Goal: Task Accomplishment & Management: Manage account settings

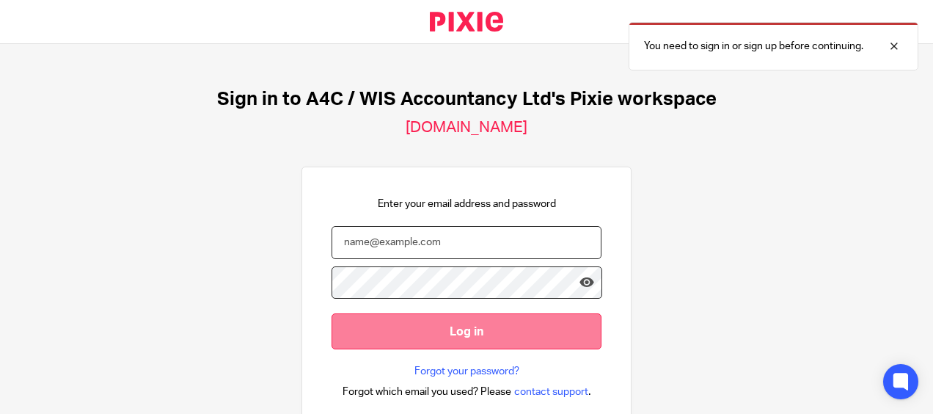
type input "sarah@a4cgroup.co.uk"
click at [440, 325] on input "Log in" at bounding box center [467, 331] width 270 height 36
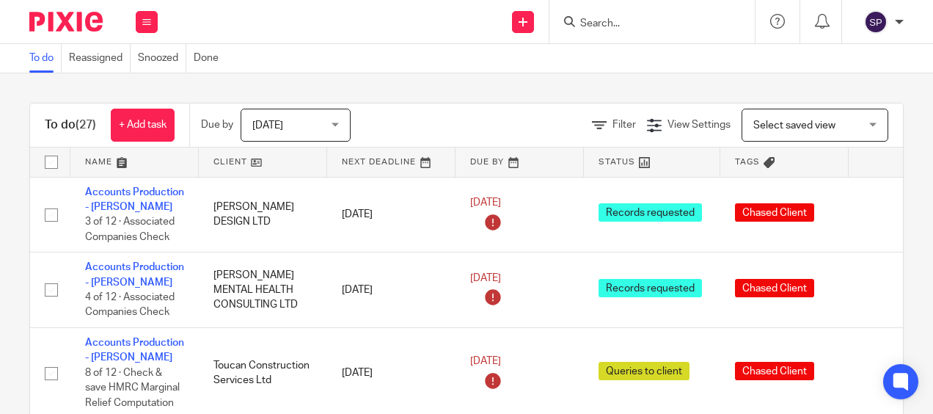
click at [328, 124] on span "Today" at bounding box center [291, 124] width 78 height 31
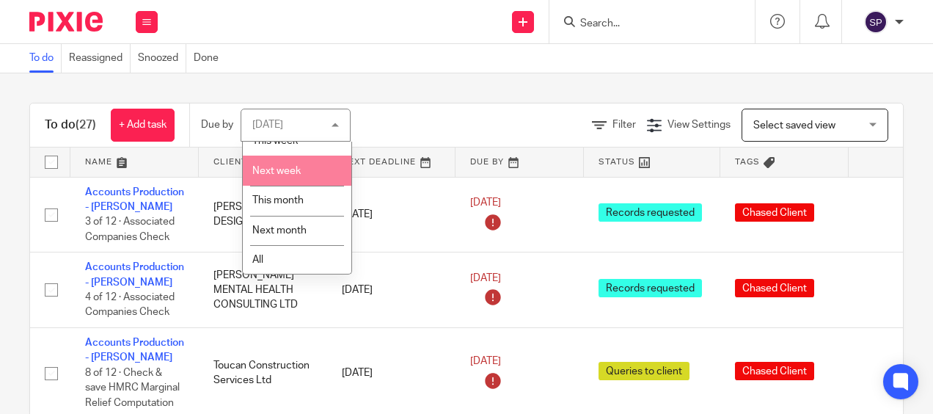
scroll to position [76, 0]
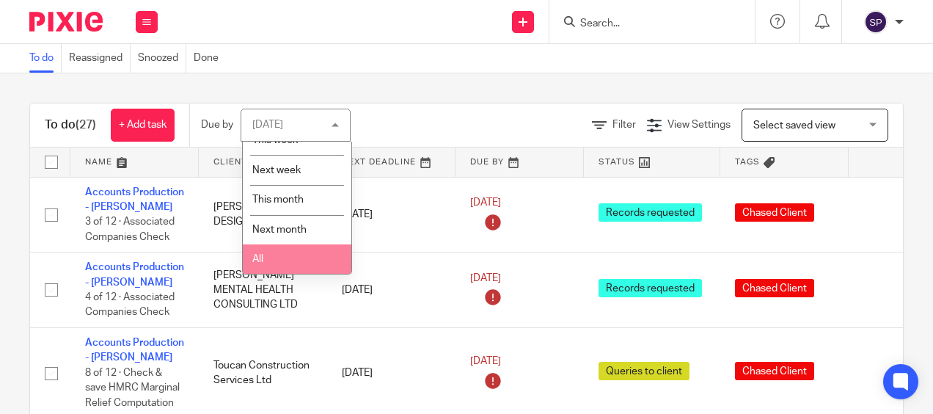
click at [294, 247] on li "All" at bounding box center [297, 259] width 109 height 30
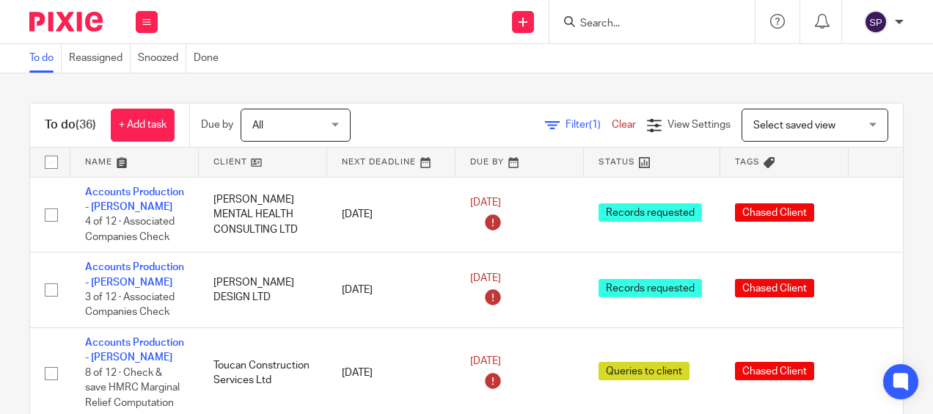
click at [621, 23] on input "Search" at bounding box center [645, 24] width 132 height 13
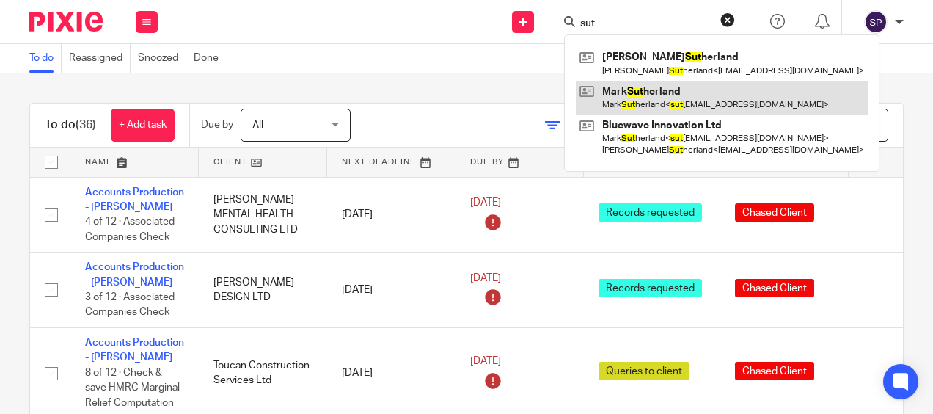
type input "sut"
click at [623, 90] on link at bounding box center [722, 98] width 292 height 34
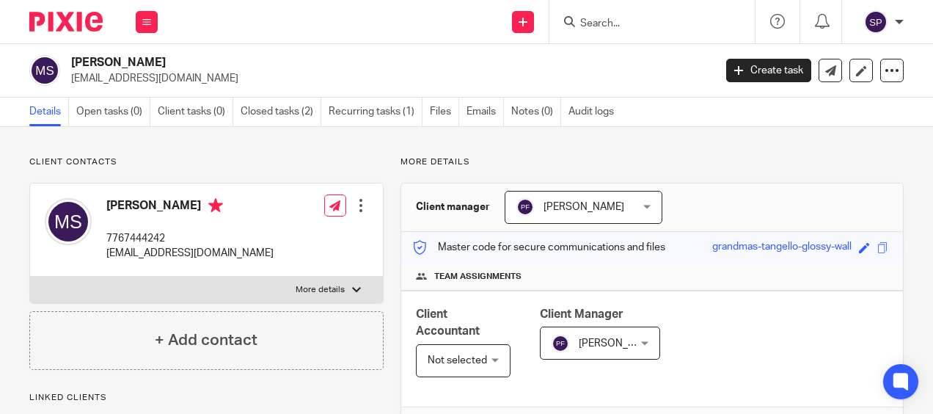
scroll to position [220, 0]
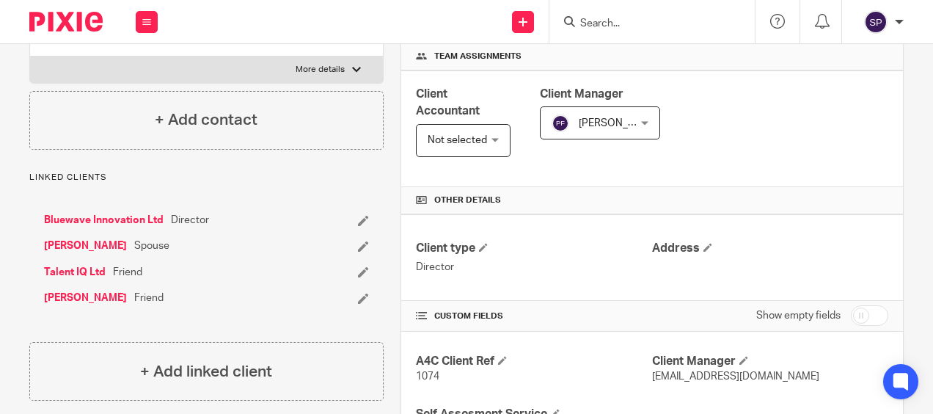
click at [128, 221] on link "Bluewave Innovation Ltd" at bounding box center [104, 220] width 120 height 15
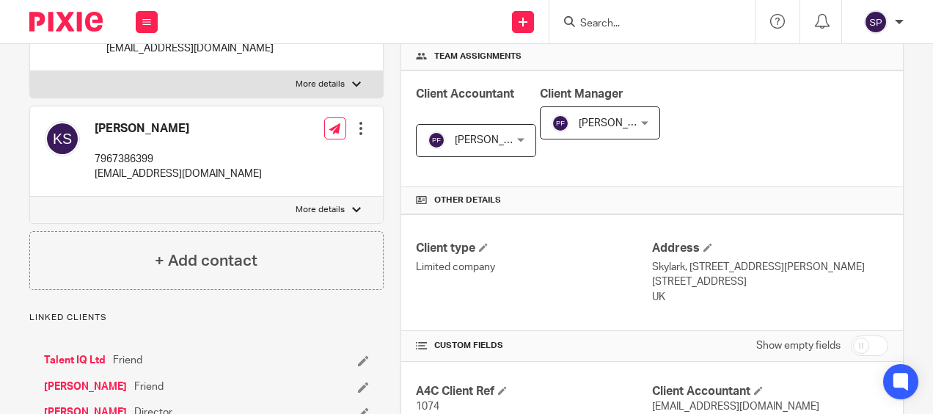
scroll to position [294, 0]
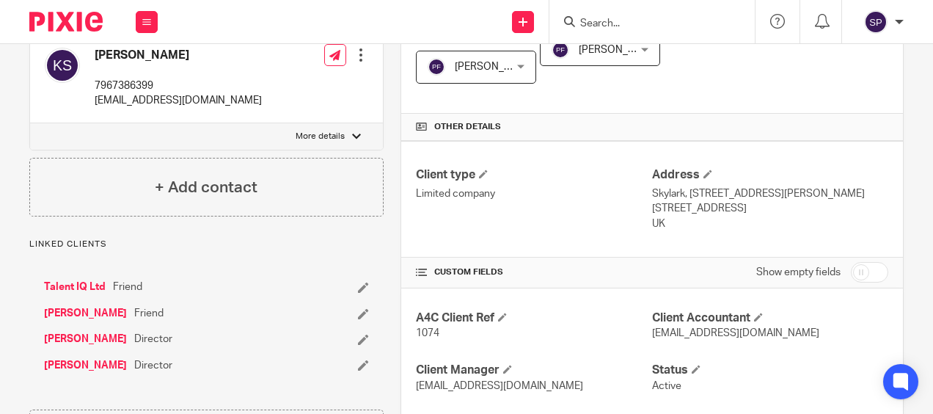
click at [596, 12] on form at bounding box center [657, 21] width 156 height 18
click at [602, 21] on input "Search" at bounding box center [645, 24] width 132 height 13
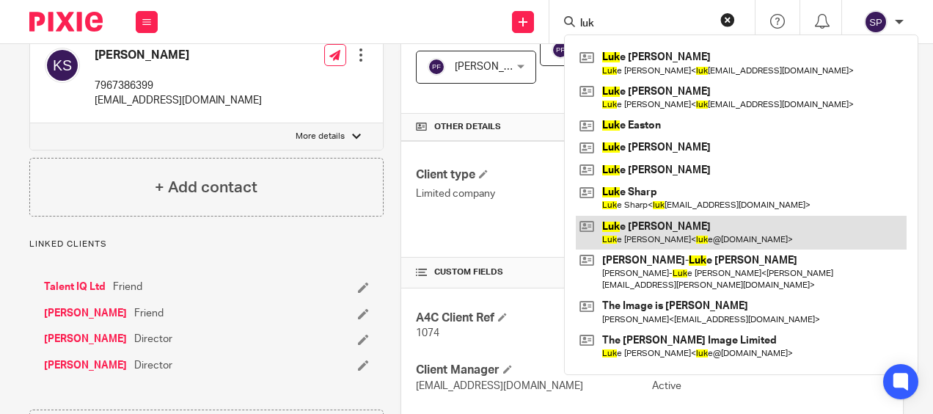
type input "luk"
click at [637, 228] on link at bounding box center [741, 233] width 331 height 34
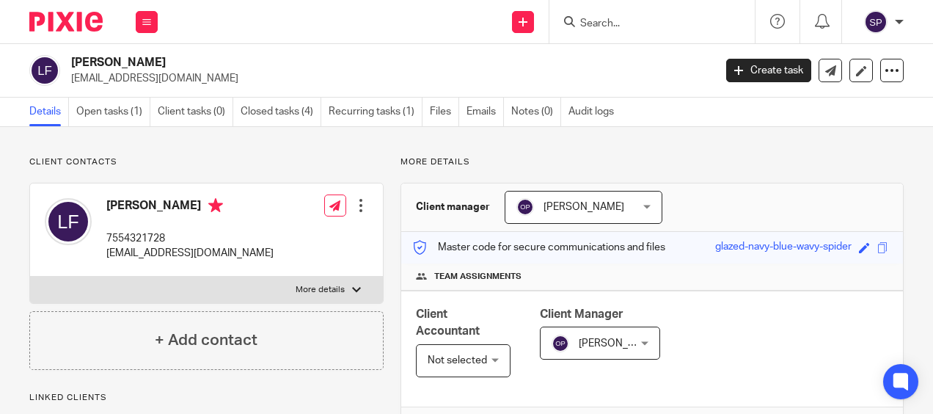
click at [621, 25] on input "Search" at bounding box center [645, 24] width 132 height 13
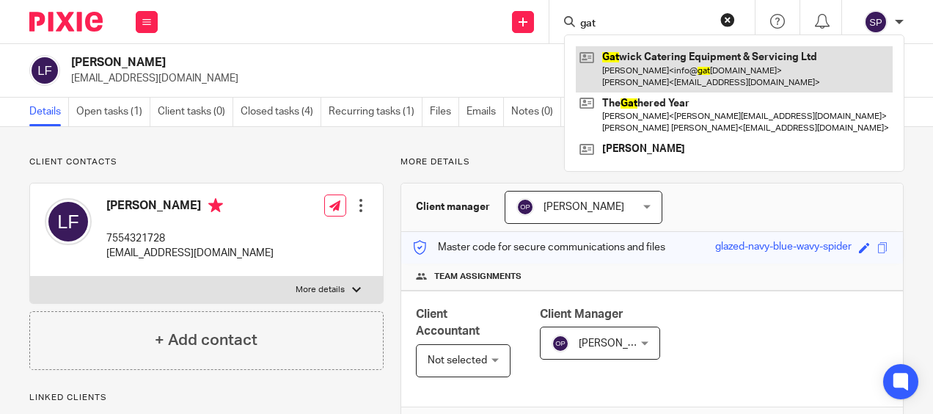
type input "gat"
click at [650, 60] on link at bounding box center [734, 69] width 317 height 46
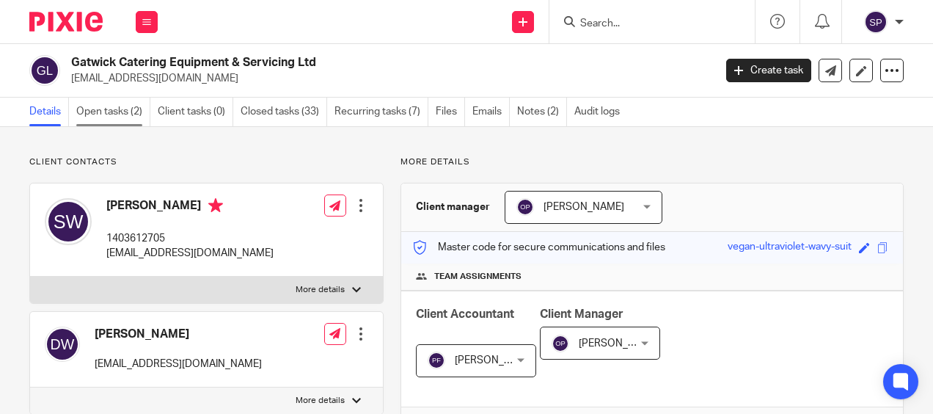
click at [98, 107] on link "Open tasks (2)" at bounding box center [113, 112] width 74 height 29
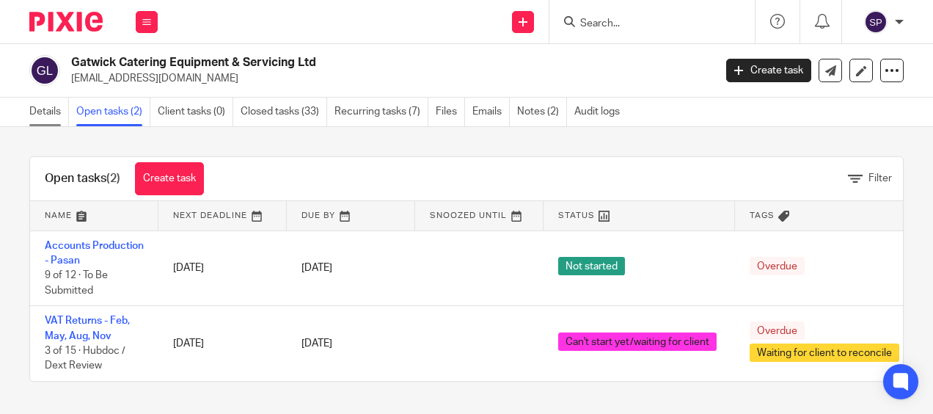
click at [54, 113] on link "Details" at bounding box center [49, 112] width 40 height 29
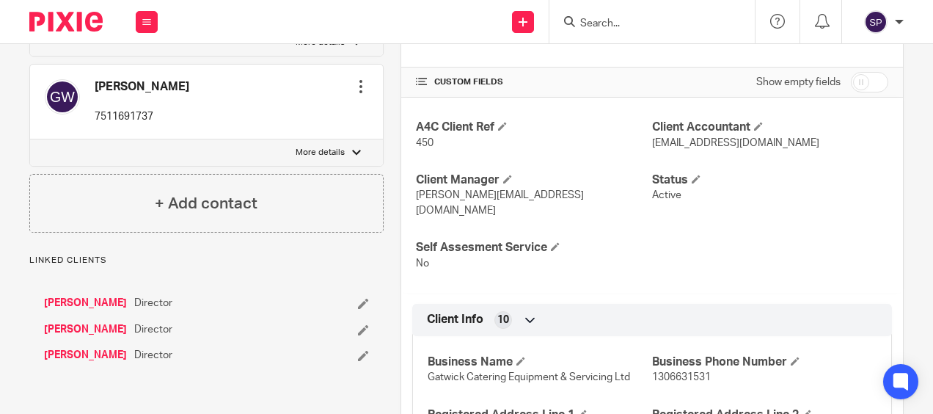
scroll to position [514, 0]
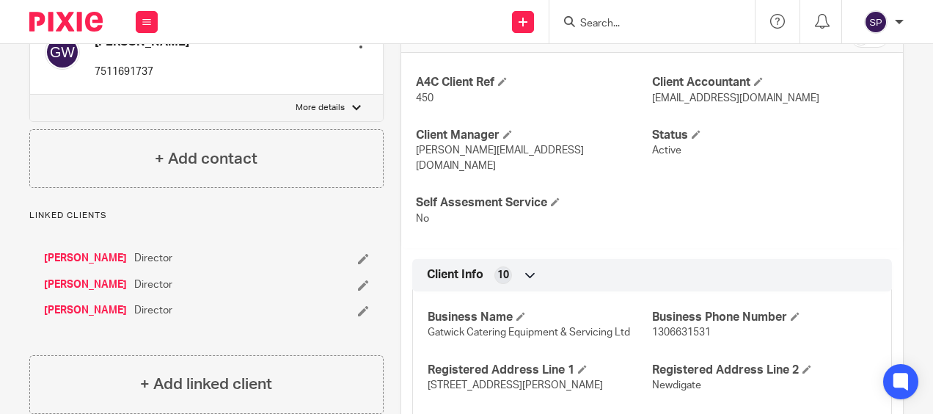
click at [619, 10] on div at bounding box center [652, 21] width 205 height 43
click at [618, 16] on form at bounding box center [657, 21] width 156 height 18
click at [611, 13] on form at bounding box center [657, 21] width 156 height 18
click at [598, 21] on input "Search" at bounding box center [645, 24] width 132 height 13
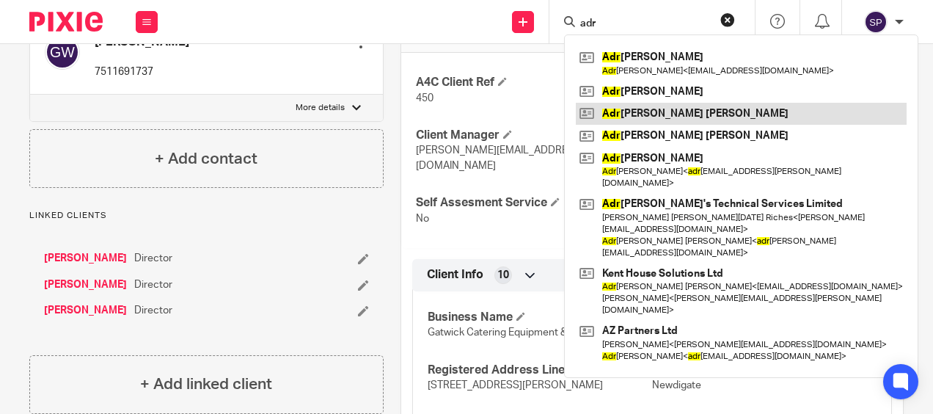
type input "adr"
click at [622, 112] on link at bounding box center [741, 114] width 331 height 22
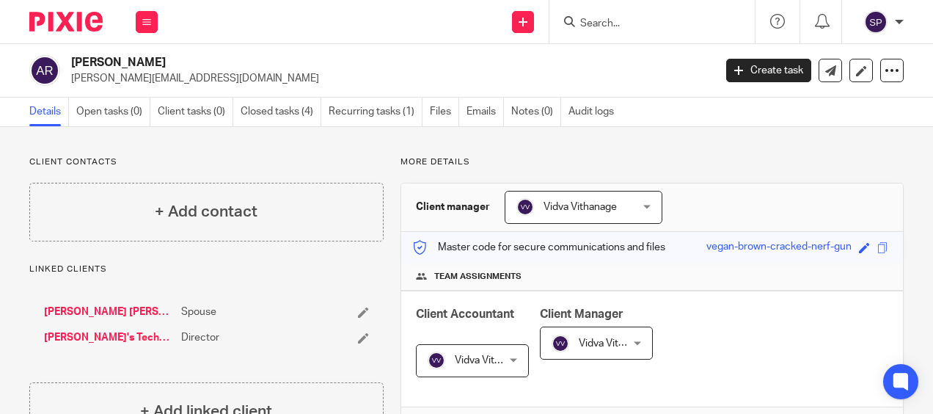
click at [129, 338] on link "Adrian's Technical Services Limited" at bounding box center [109, 337] width 130 height 15
click at [106, 333] on link "Adrian's Technical Services Limited" at bounding box center [109, 337] width 130 height 15
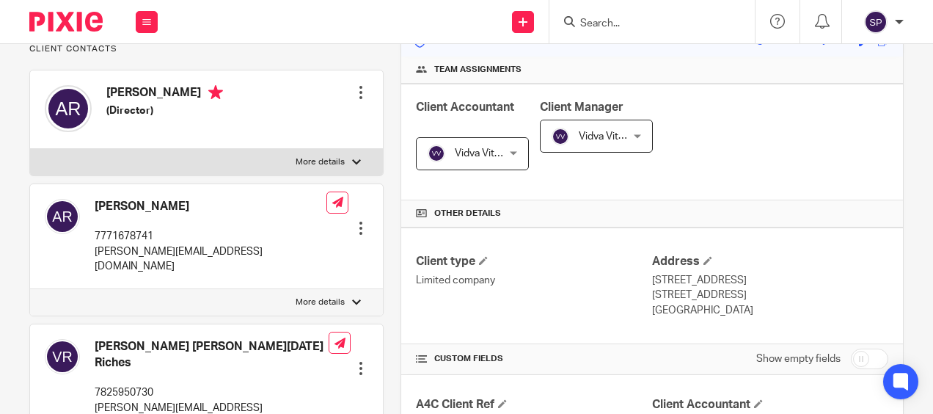
scroll to position [220, 0]
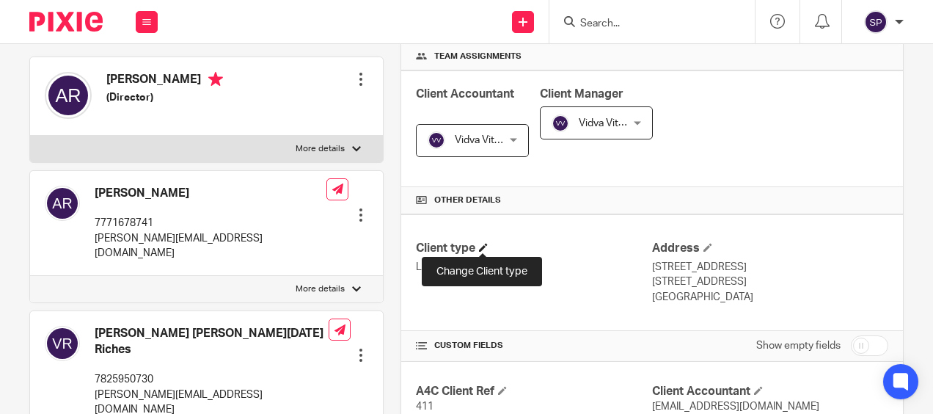
click at [483, 248] on span at bounding box center [483, 247] width 9 height 9
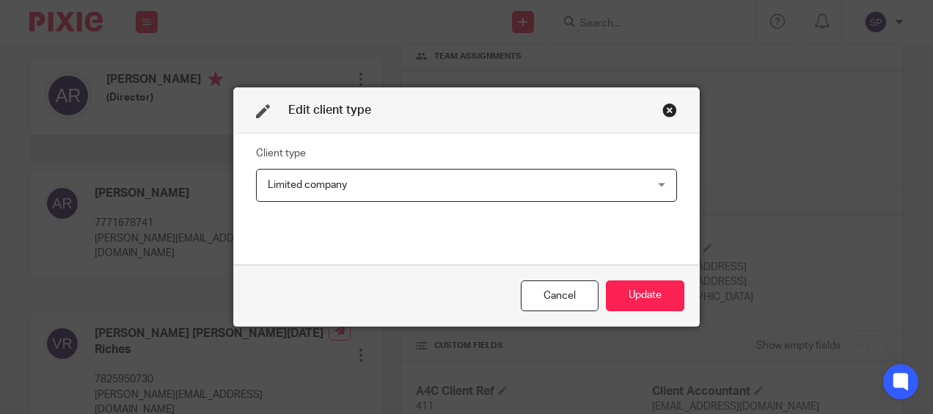
click at [658, 186] on div "Limited company Limited company" at bounding box center [466, 185] width 421 height 33
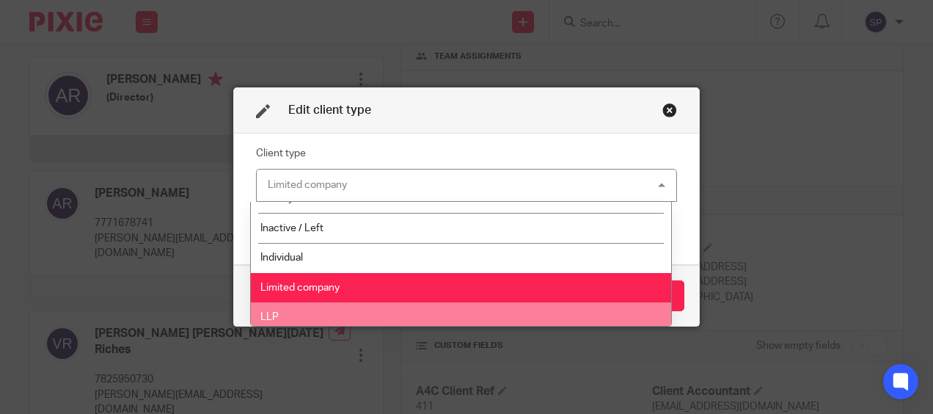
scroll to position [0, 0]
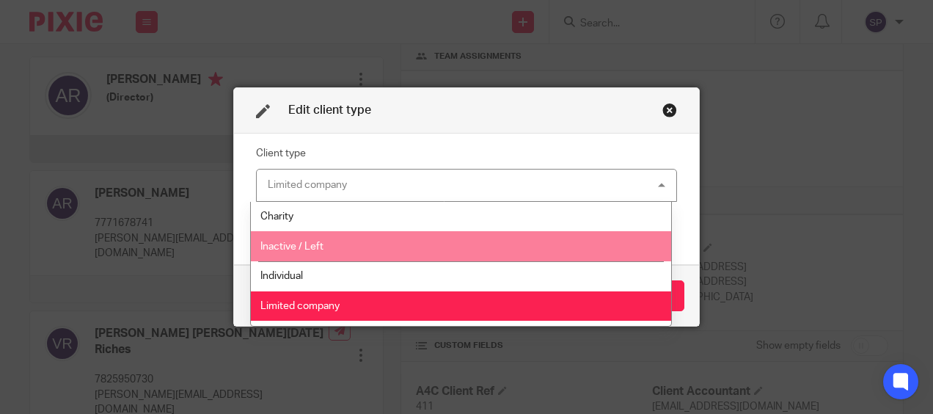
click at [445, 250] on li "Inactive / Left" at bounding box center [461, 246] width 421 height 30
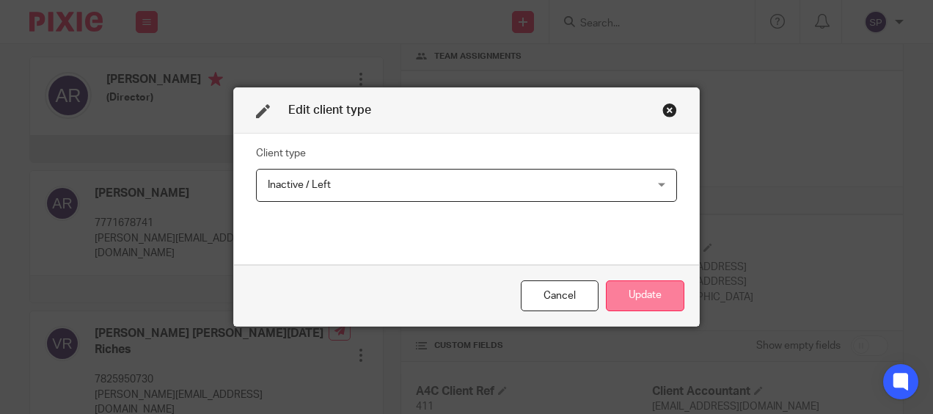
click at [641, 292] on button "Update" at bounding box center [645, 296] width 79 height 32
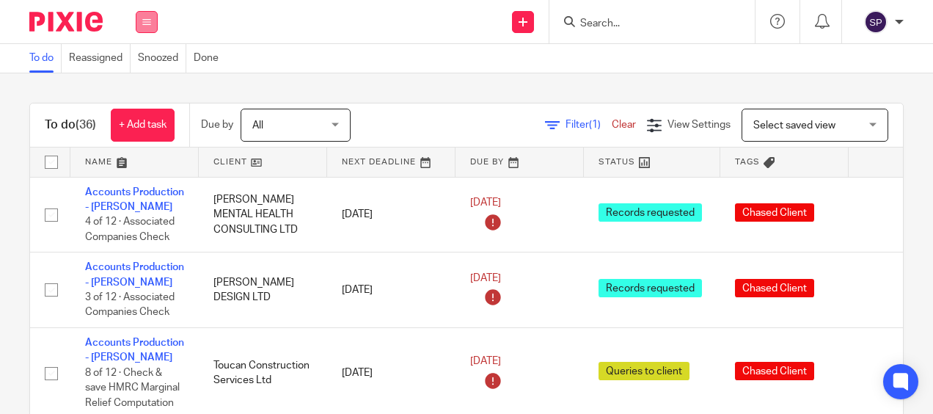
click at [148, 18] on icon at bounding box center [146, 22] width 9 height 9
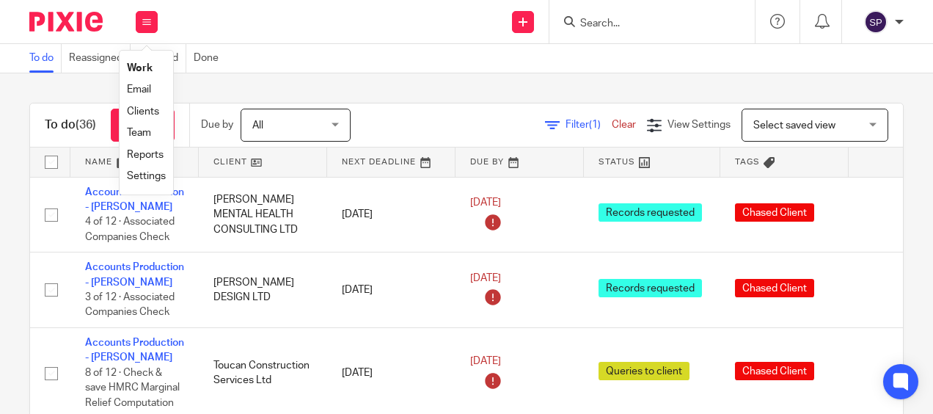
click at [139, 92] on link "Email" at bounding box center [139, 89] width 24 height 10
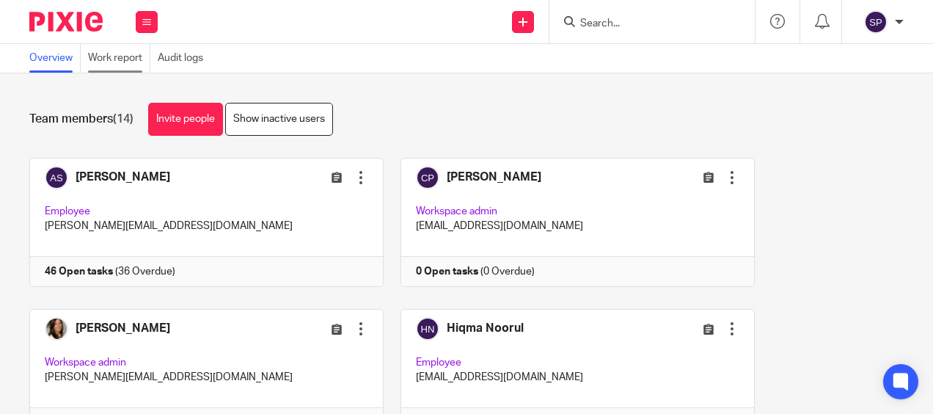
click at [128, 54] on link "Work report" at bounding box center [119, 58] width 62 height 29
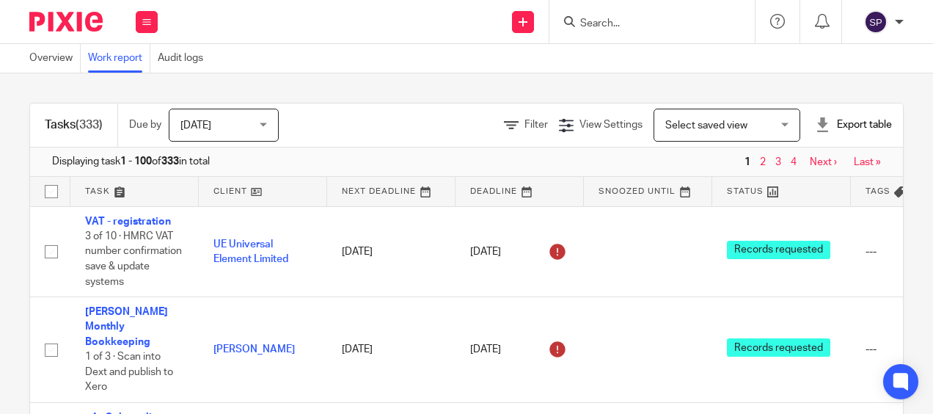
click at [253, 131] on span "[DATE]" at bounding box center [220, 124] width 78 height 31
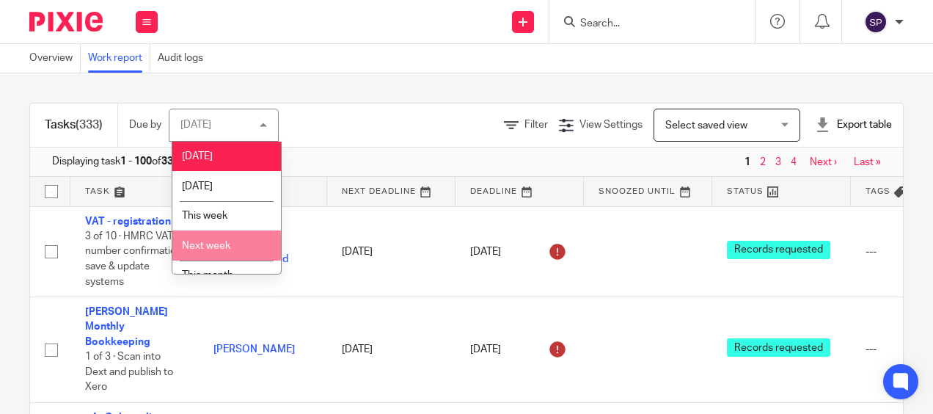
scroll to position [76, 0]
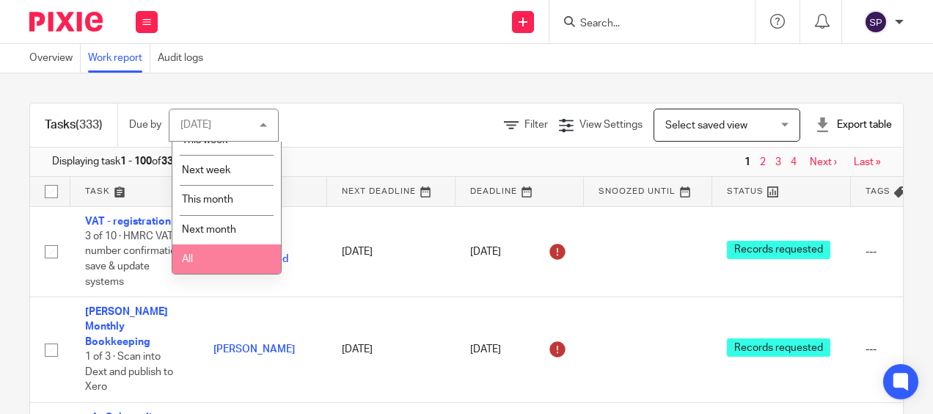
click at [228, 263] on li "All" at bounding box center [226, 259] width 109 height 30
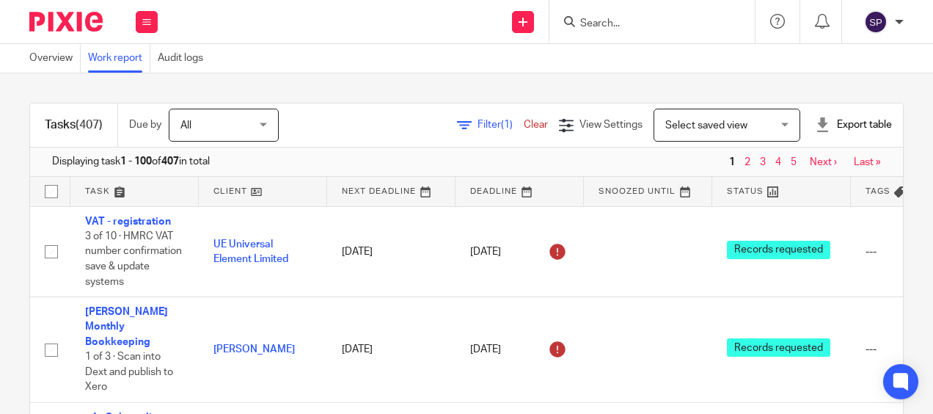
click at [478, 123] on span "Filter (1)" at bounding box center [501, 125] width 46 height 10
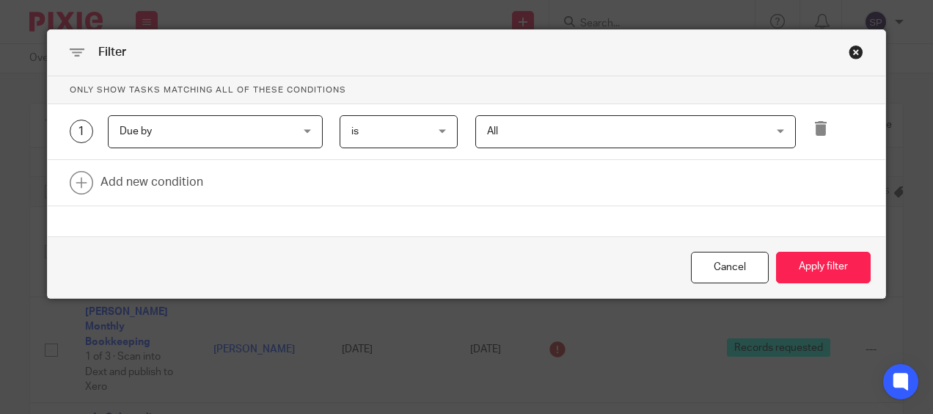
click at [299, 132] on div "Due by Due by" at bounding box center [215, 131] width 215 height 33
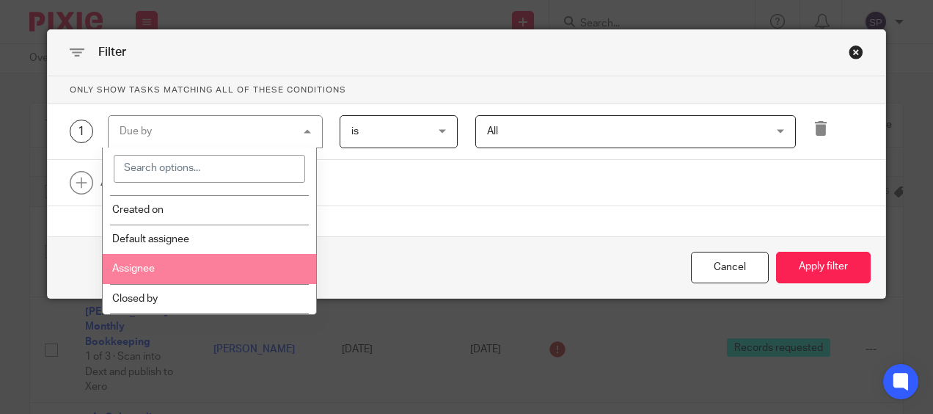
scroll to position [367, 0]
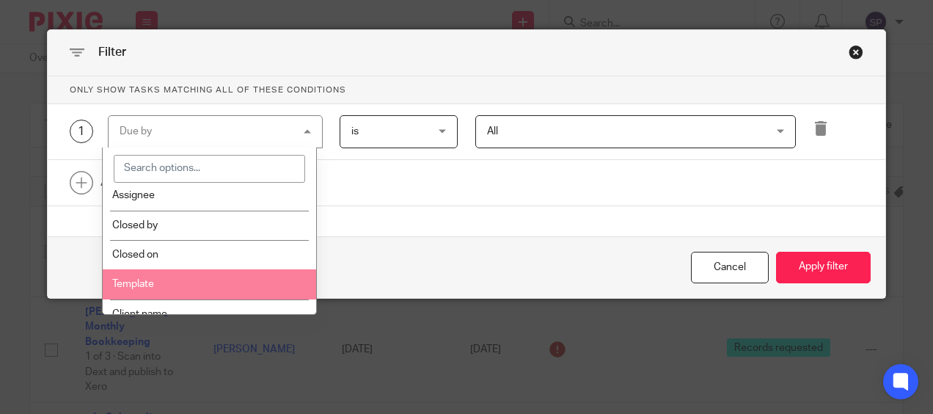
click at [189, 270] on li "Template" at bounding box center [210, 283] width 214 height 29
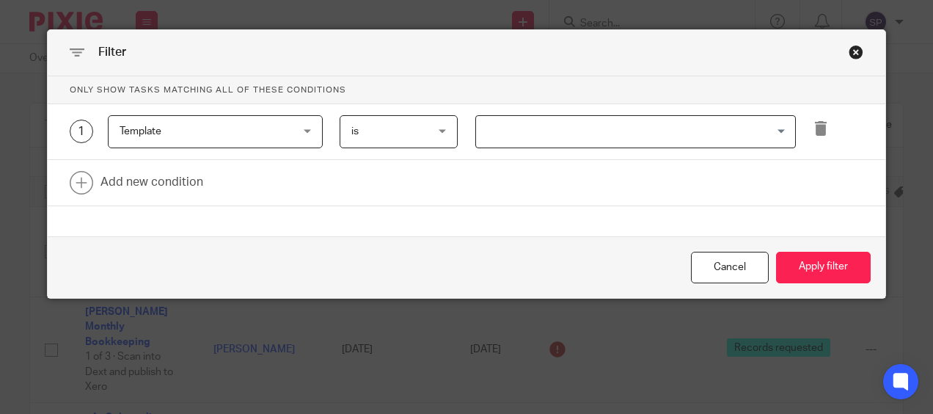
click at [506, 125] on input "Search for option" at bounding box center [633, 132] width 310 height 26
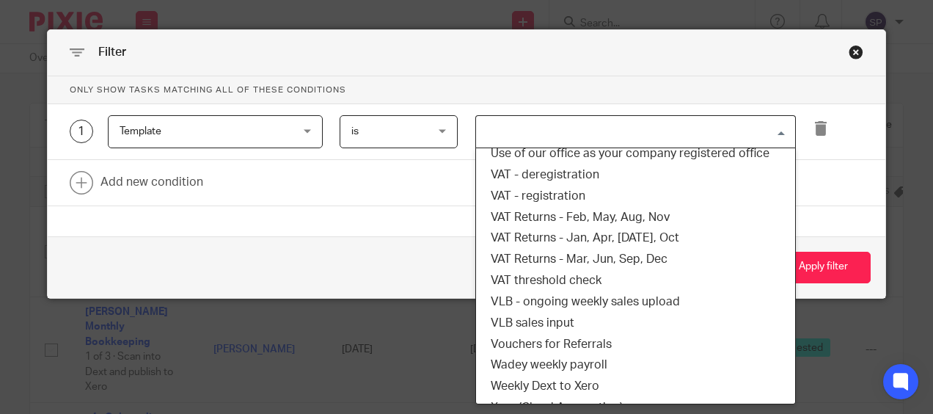
scroll to position [1174, 0]
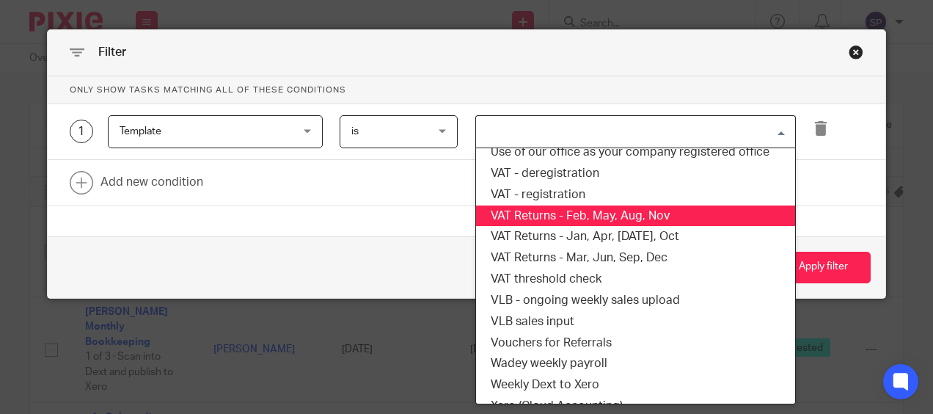
click at [614, 216] on li "VAT Returns - Feb, May, Aug, Nov" at bounding box center [635, 215] width 319 height 21
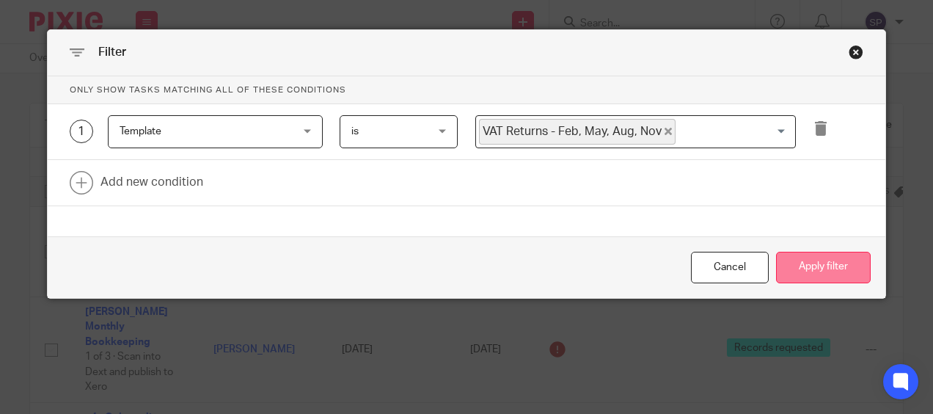
click at [823, 279] on button "Apply filter" at bounding box center [823, 268] width 95 height 32
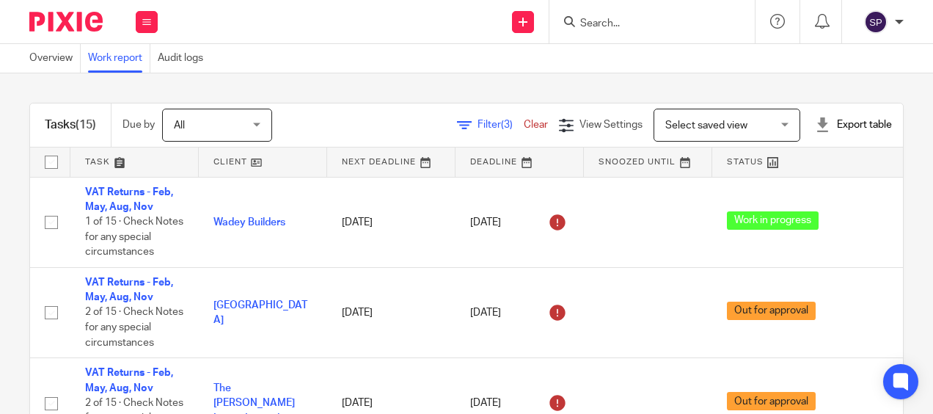
click at [751, 164] on link at bounding box center [809, 162] width 192 height 29
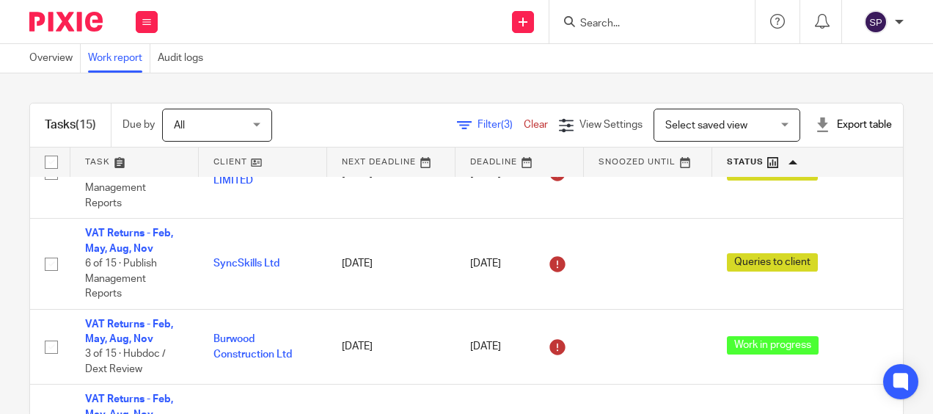
scroll to position [1020, 0]
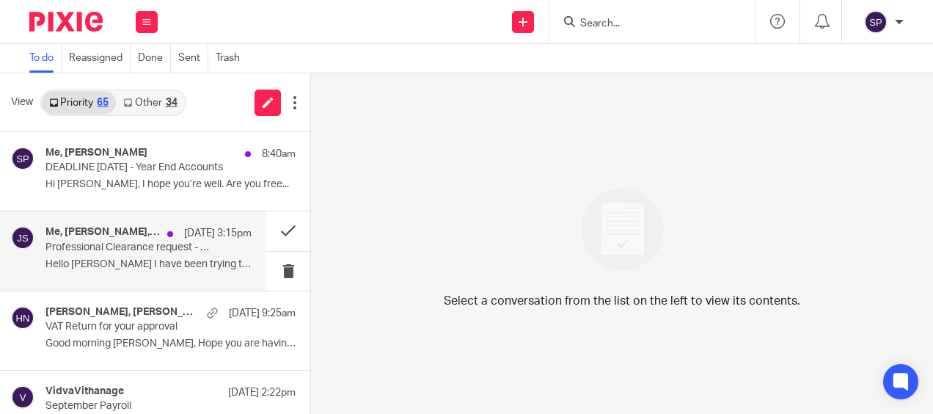
click at [135, 248] on p "Professional Clearance request - Patrick James Construction Ltd" at bounding box center [128, 247] width 165 height 12
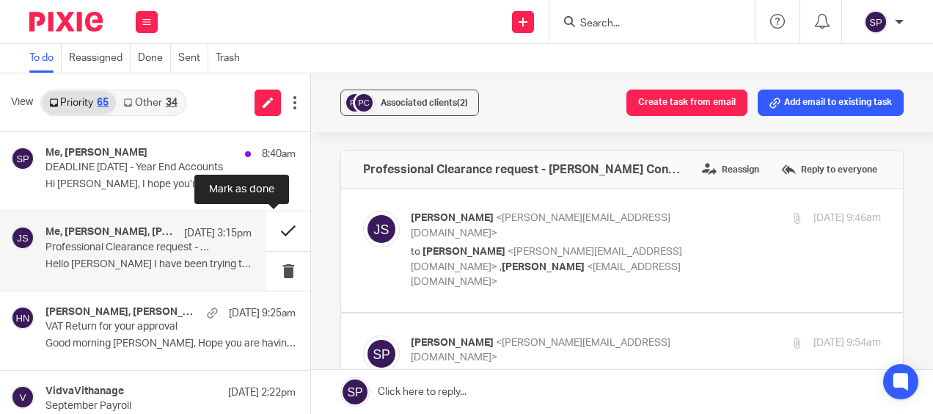
click at [272, 230] on button at bounding box center [288, 230] width 44 height 39
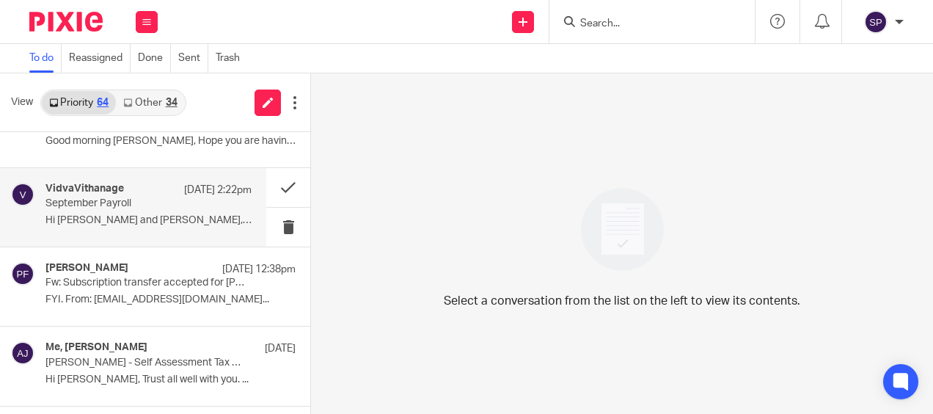
scroll to position [147, 0]
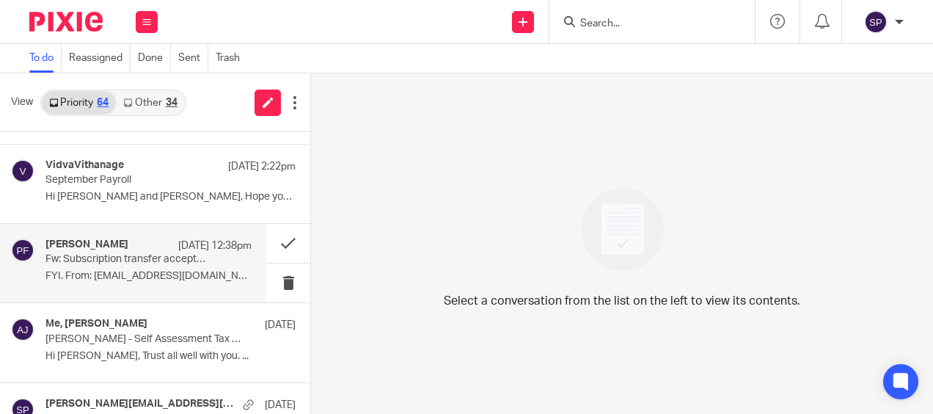
click at [155, 272] on p "FYI. From: messaging-service@post.xero.com..." at bounding box center [149, 276] width 206 height 12
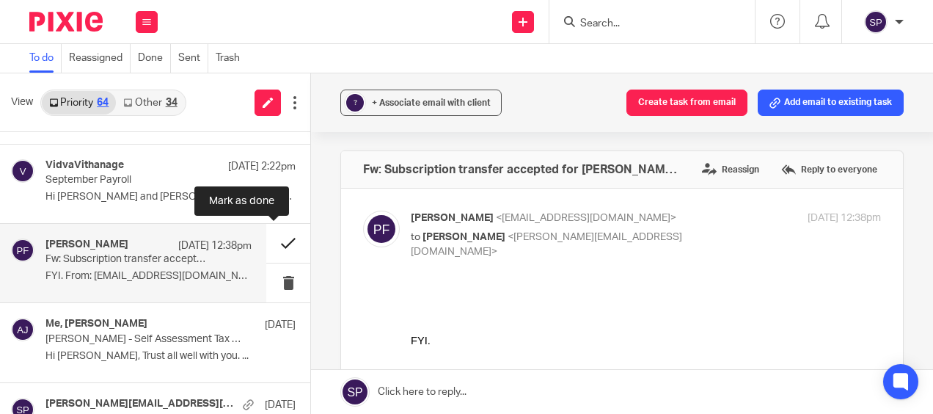
scroll to position [0, 0]
click at [273, 240] on button at bounding box center [288, 243] width 44 height 39
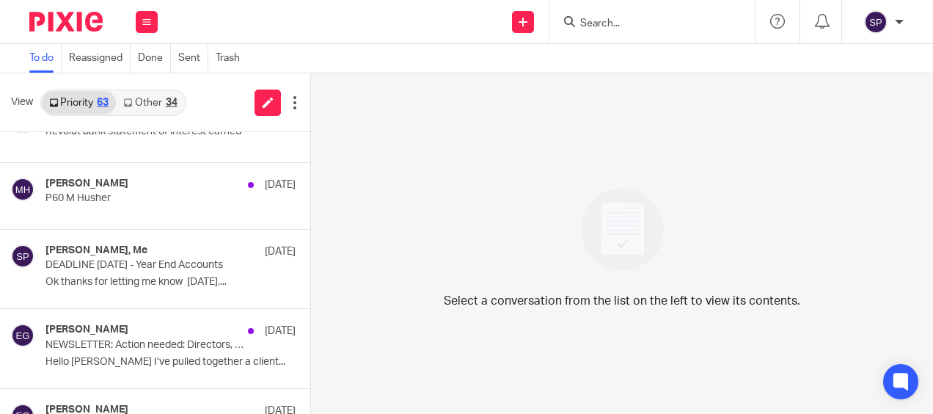
scroll to position [587, 0]
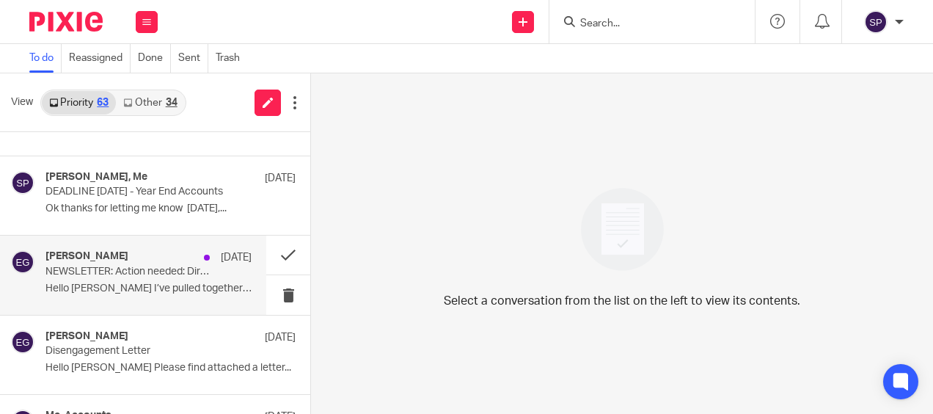
click at [156, 273] on p "NEWSLETTER: Action needed: Directors, verify your identity with Companies House…" at bounding box center [128, 272] width 165 height 12
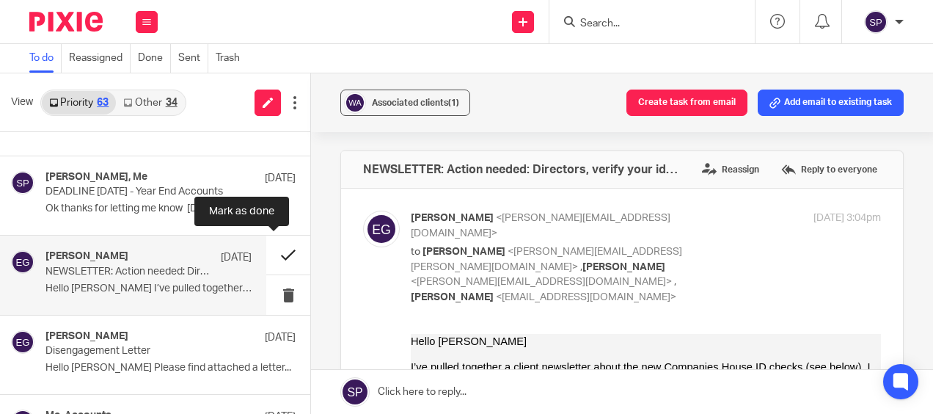
scroll to position [0, 0]
click at [269, 257] on button at bounding box center [288, 255] width 44 height 39
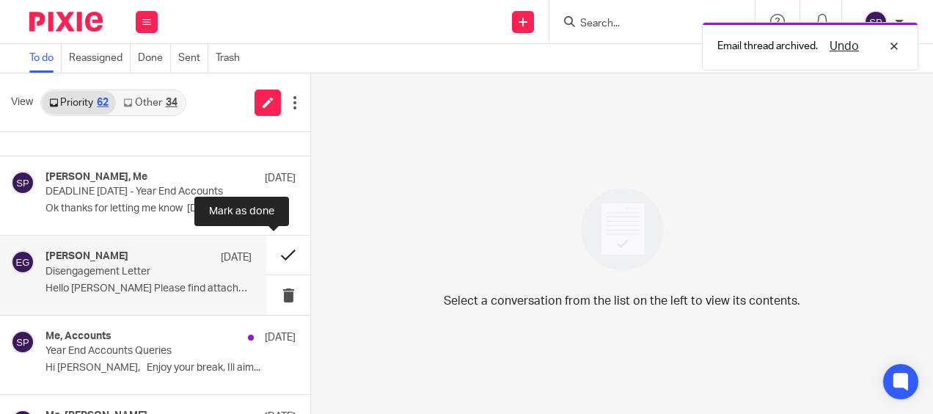
click at [274, 254] on button at bounding box center [288, 255] width 44 height 39
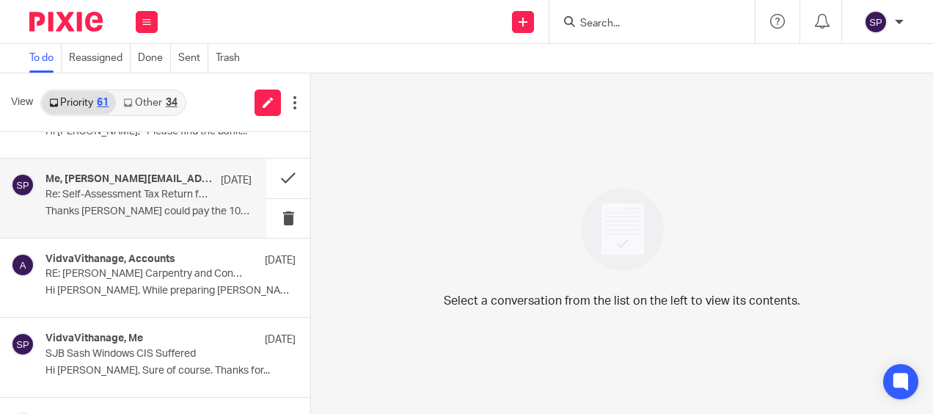
scroll to position [1321, 0]
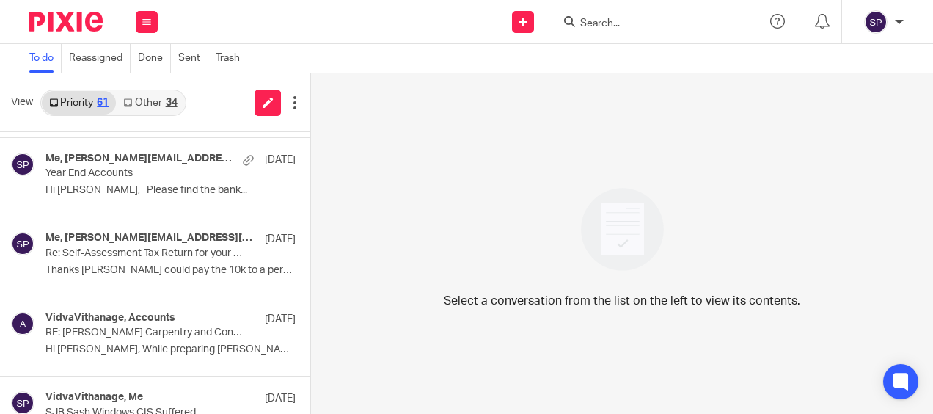
click at [140, 102] on link "Other 34" at bounding box center [150, 102] width 68 height 23
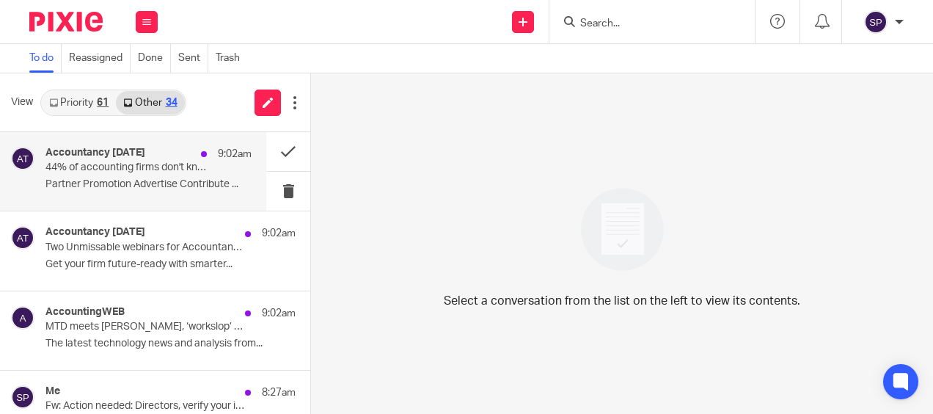
click at [156, 175] on div "Accountancy Today 9:02am 44% of accounting firms don't know where to start with…" at bounding box center [149, 171] width 206 height 49
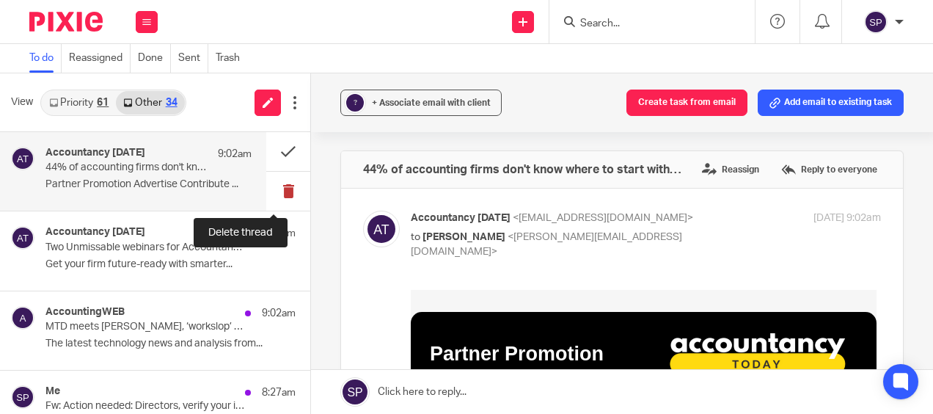
click at [277, 189] on button at bounding box center [288, 191] width 44 height 39
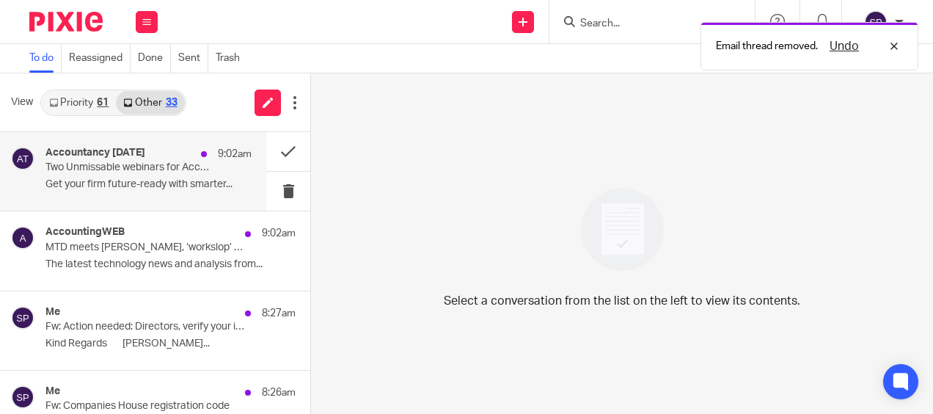
click at [213, 190] on p "Get your firm future-ready with smarter..." at bounding box center [149, 184] width 206 height 12
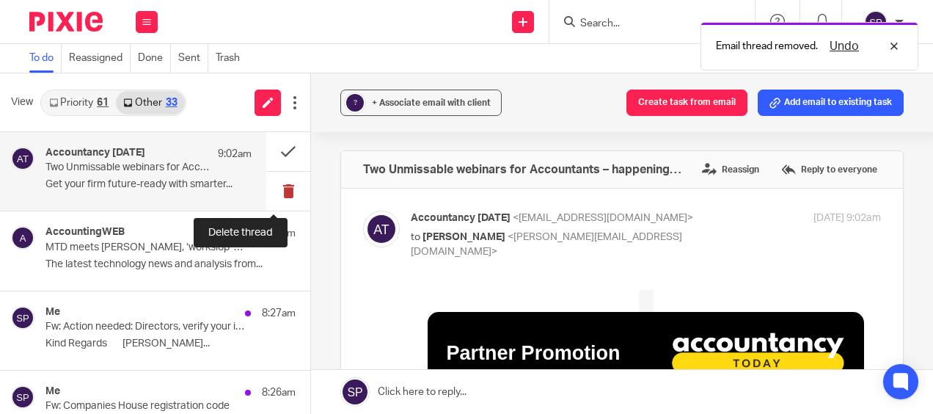
click at [270, 189] on button at bounding box center [288, 191] width 44 height 39
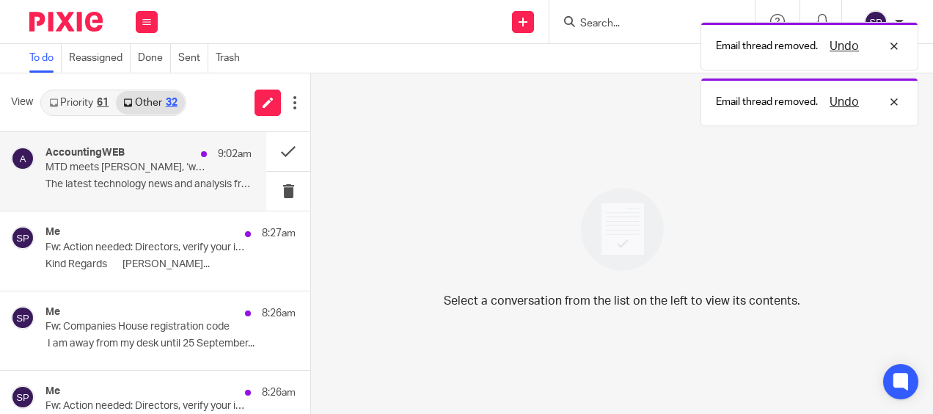
click at [203, 194] on div "AccountingWEB 9:02am MTD meets AI, ‘workslop’ destroys productivity, KPMG raptu…" at bounding box center [149, 171] width 206 height 49
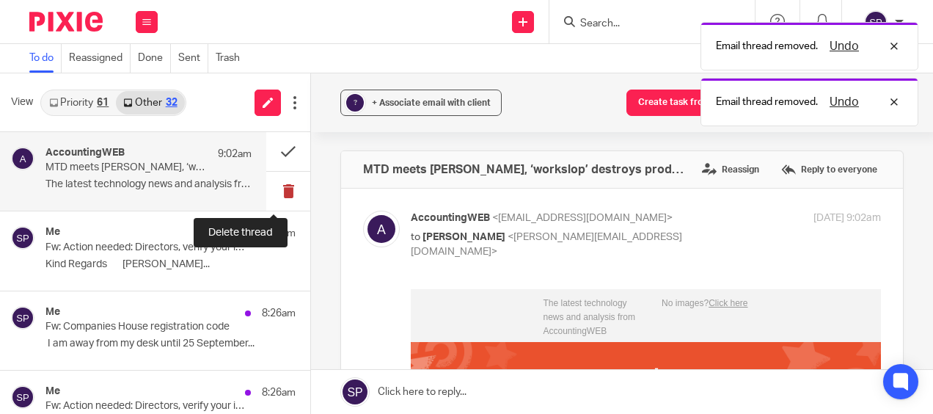
click at [272, 189] on button at bounding box center [288, 191] width 44 height 39
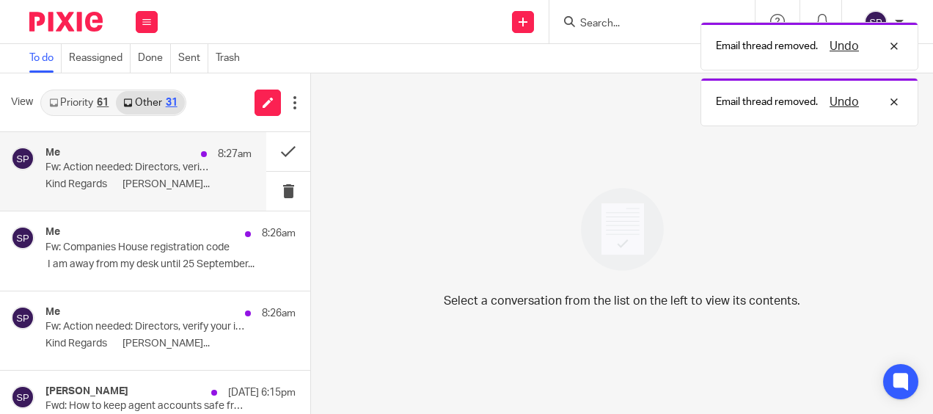
click at [175, 180] on p "Kind Regards Sarah..." at bounding box center [149, 184] width 206 height 12
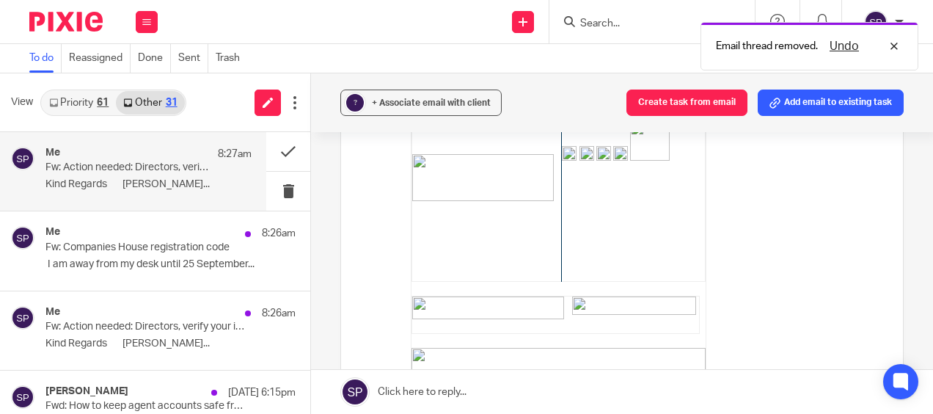
scroll to position [440, 0]
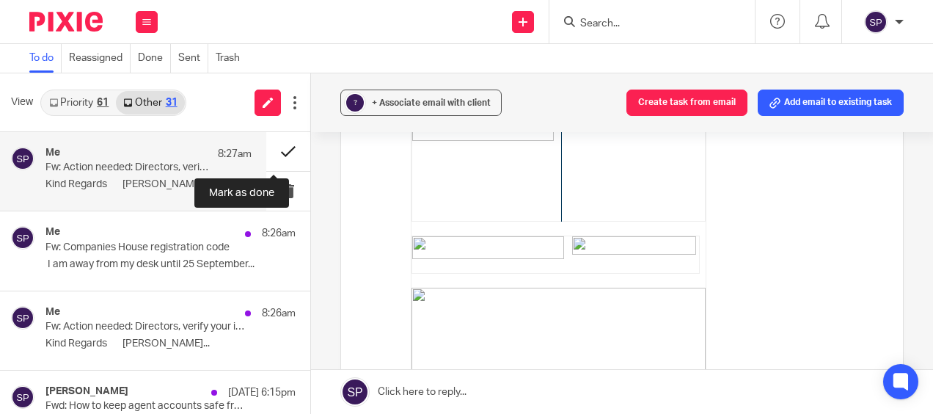
click at [270, 153] on button at bounding box center [288, 151] width 44 height 39
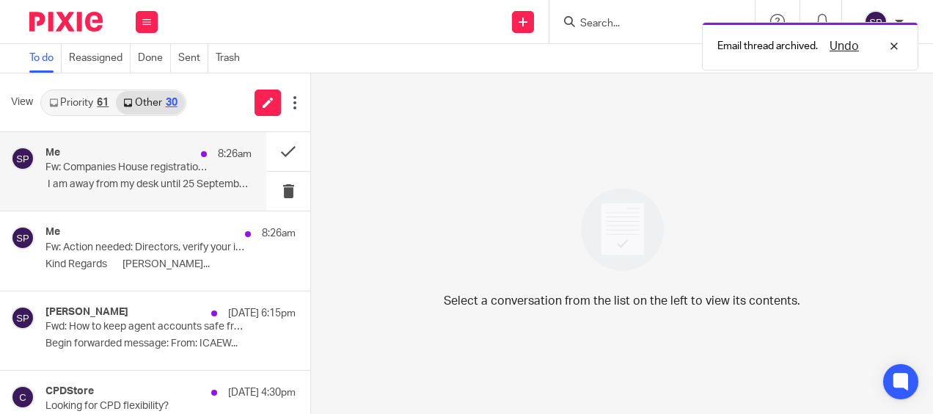
click at [197, 174] on p "Fw: Companies House registration code" at bounding box center [128, 167] width 165 height 12
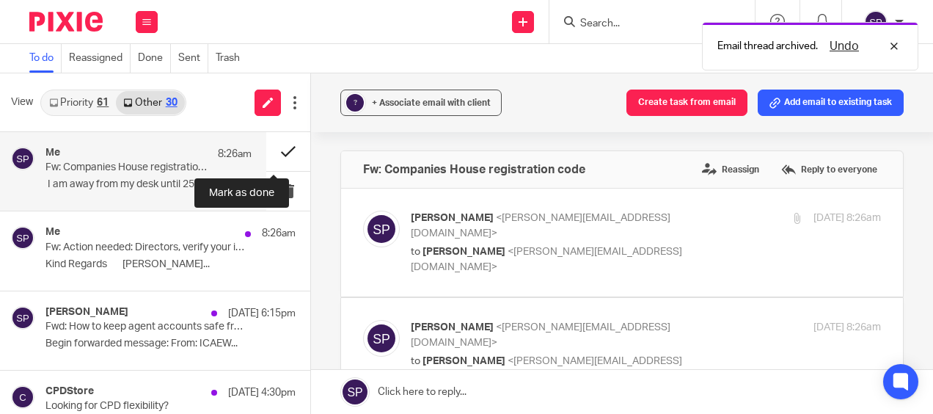
scroll to position [0, 0]
click at [274, 152] on button at bounding box center [288, 151] width 44 height 39
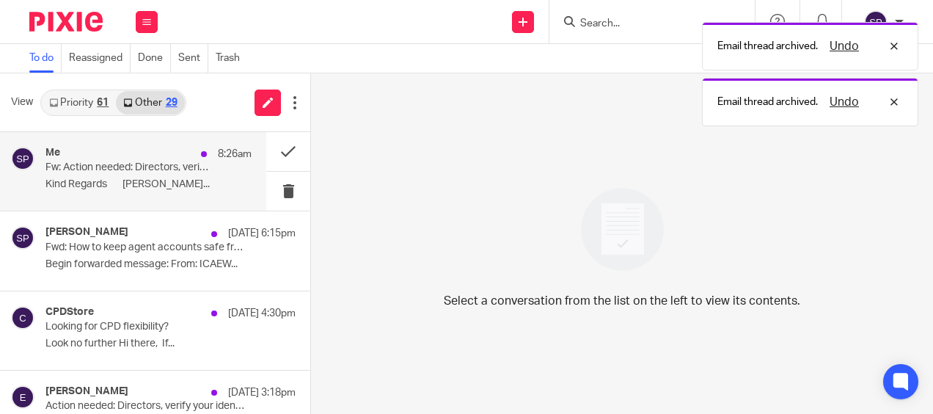
click at [224, 183] on p "Kind Regards Sarah..." at bounding box center [149, 184] width 206 height 12
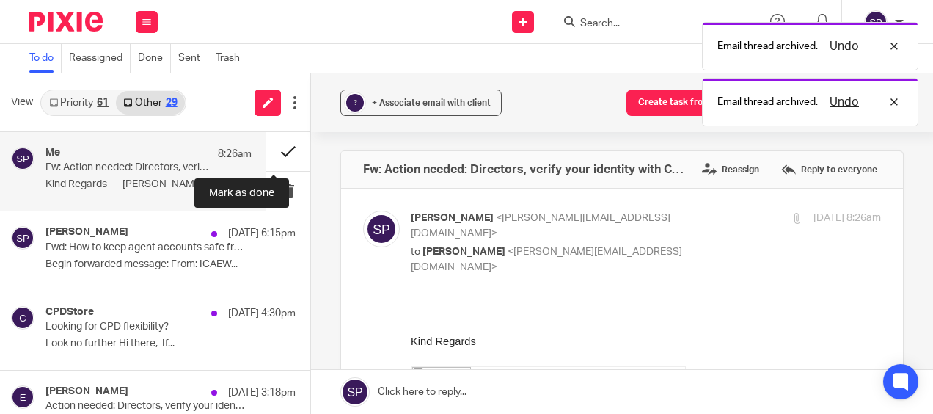
click at [273, 153] on button at bounding box center [288, 151] width 44 height 39
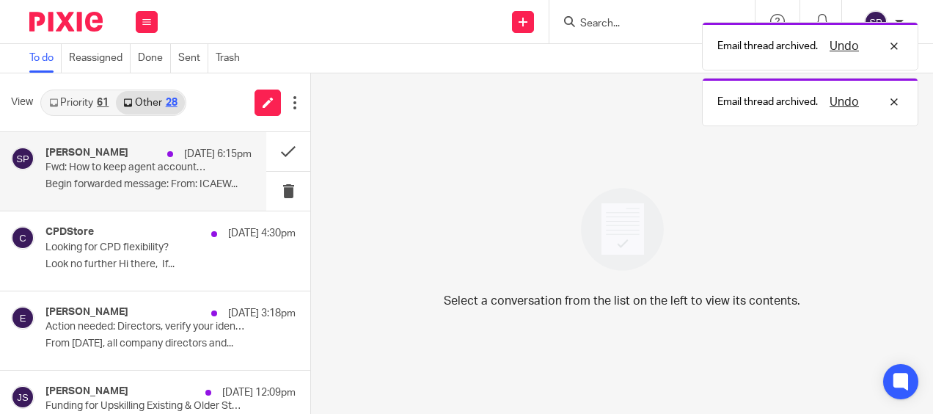
click at [205, 175] on div "Sarah Parsons 24 Sep 6:15pm Fwd: How to keep agent accounts safe from fraud Beg…" at bounding box center [149, 171] width 206 height 49
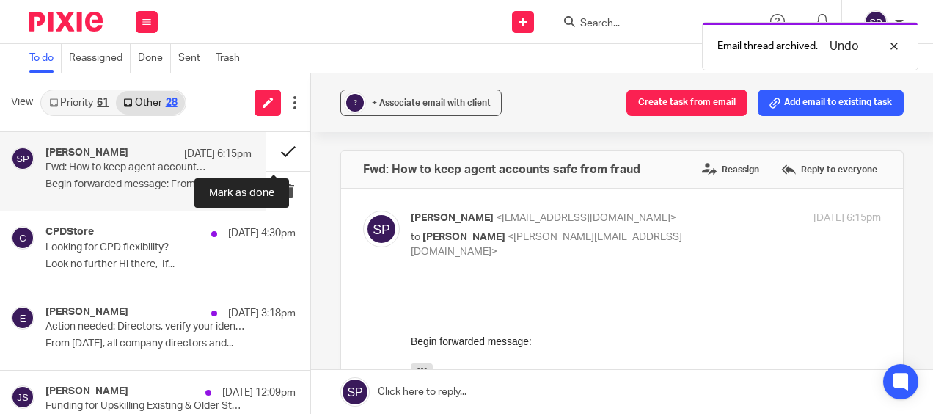
click at [275, 153] on button at bounding box center [288, 151] width 44 height 39
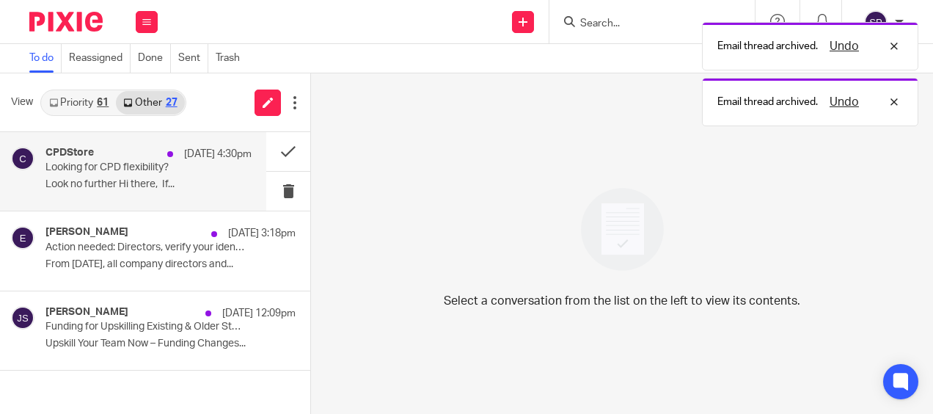
click at [228, 181] on p "Look no further Hi there, If..." at bounding box center [149, 184] width 206 height 12
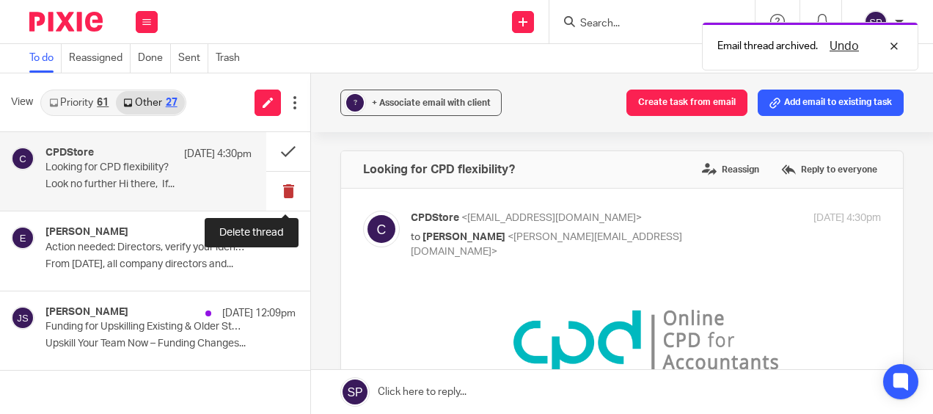
click at [283, 188] on button at bounding box center [288, 191] width 44 height 39
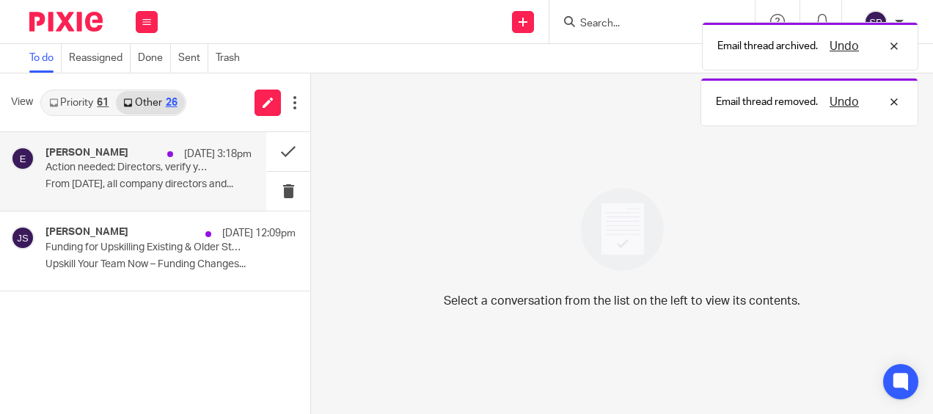
click at [212, 184] on p "From 18th Nov 2025, all company directors and..." at bounding box center [149, 184] width 206 height 12
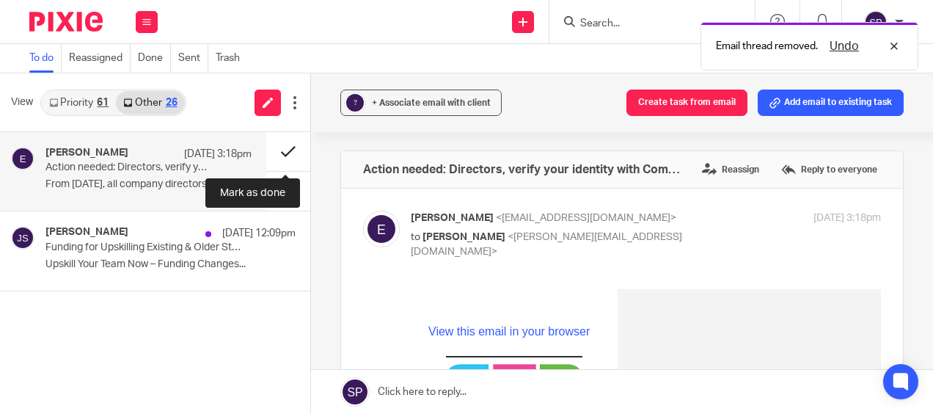
click at [286, 156] on button at bounding box center [288, 151] width 44 height 39
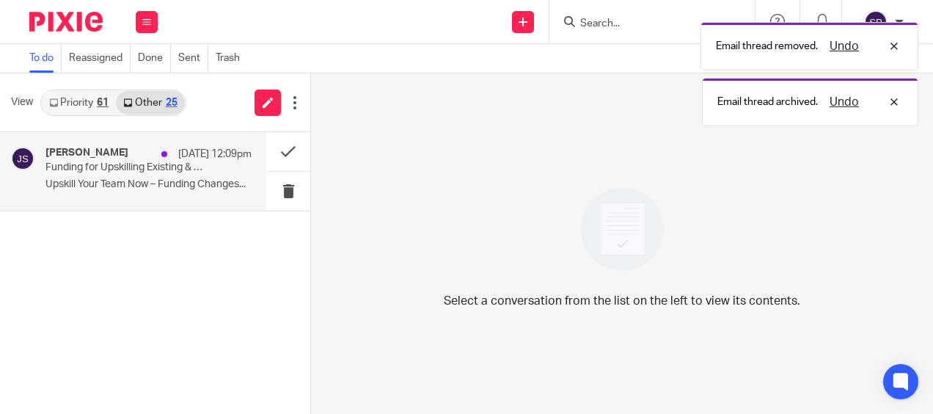
click at [219, 180] on p "Upskill Your Team Now – Funding Changes..." at bounding box center [149, 184] width 206 height 12
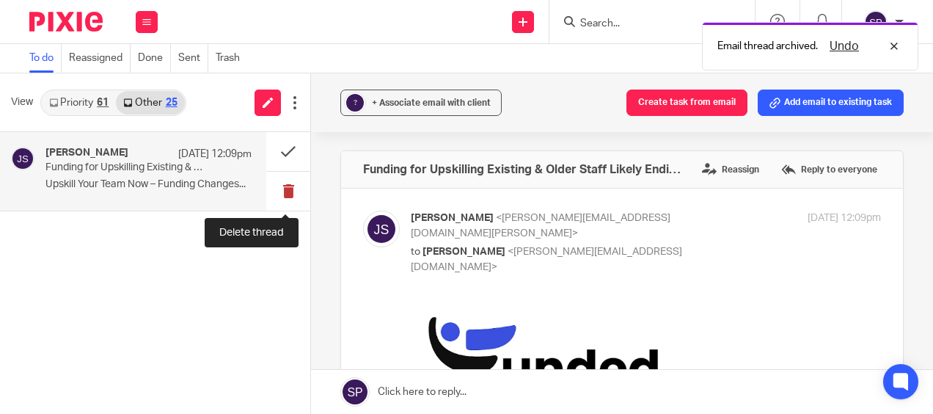
click at [281, 192] on button at bounding box center [288, 191] width 44 height 39
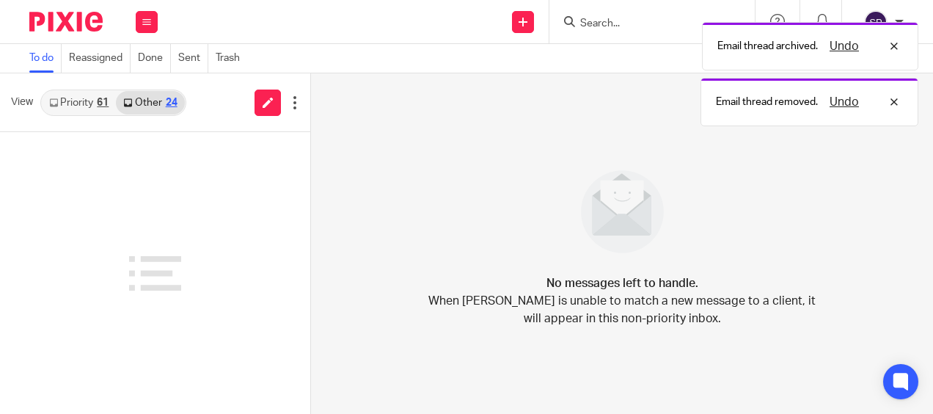
click at [86, 103] on link "Priority 61" at bounding box center [79, 102] width 74 height 23
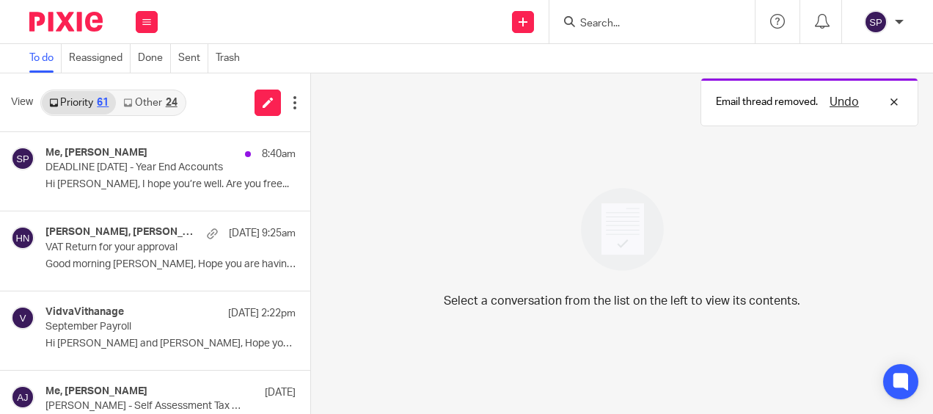
click at [161, 105] on link "Other 24" at bounding box center [150, 102] width 68 height 23
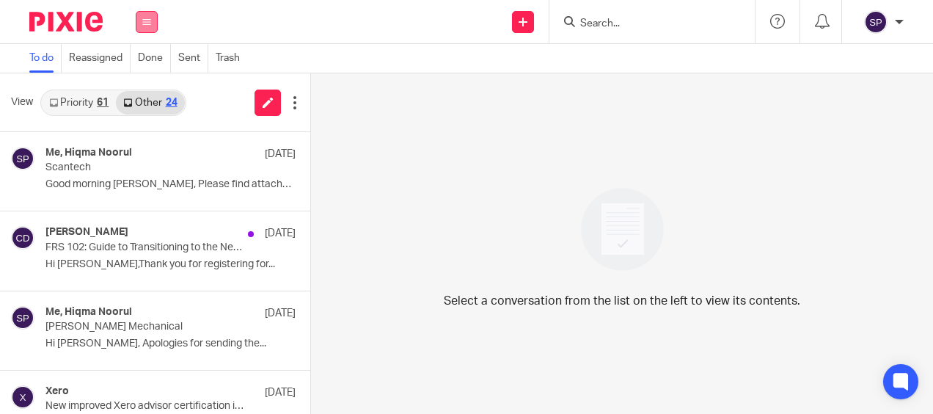
click at [142, 22] on icon at bounding box center [146, 22] width 9 height 9
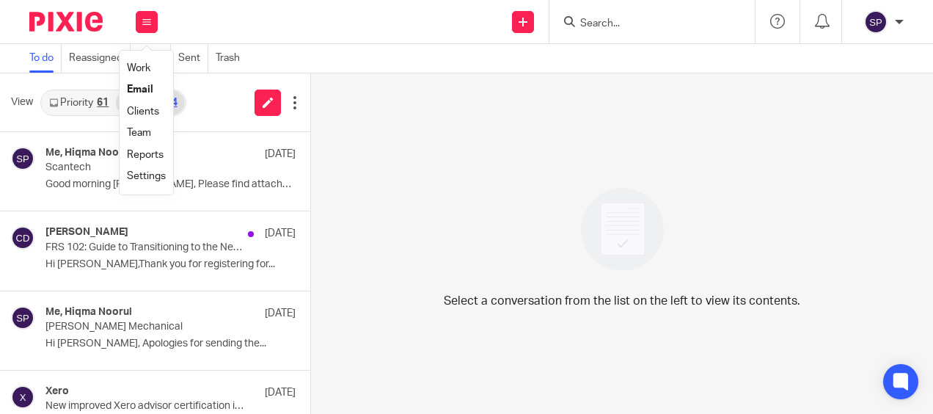
click at [141, 73] on link "Work" at bounding box center [138, 68] width 23 height 10
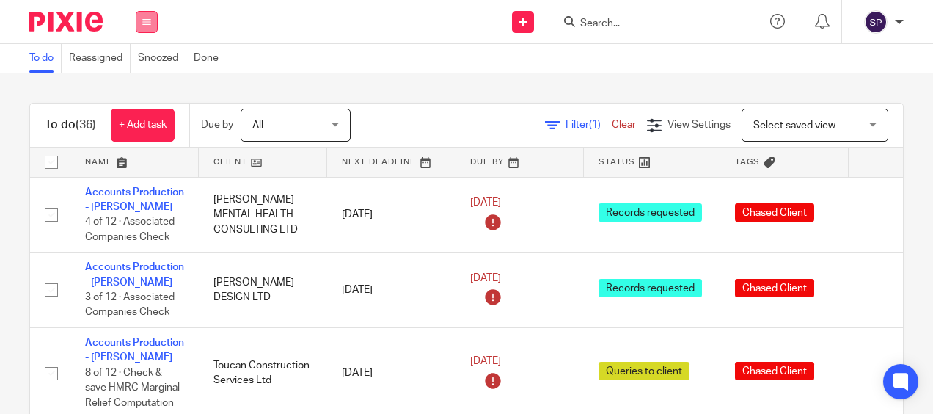
click at [153, 21] on button at bounding box center [147, 22] width 22 height 22
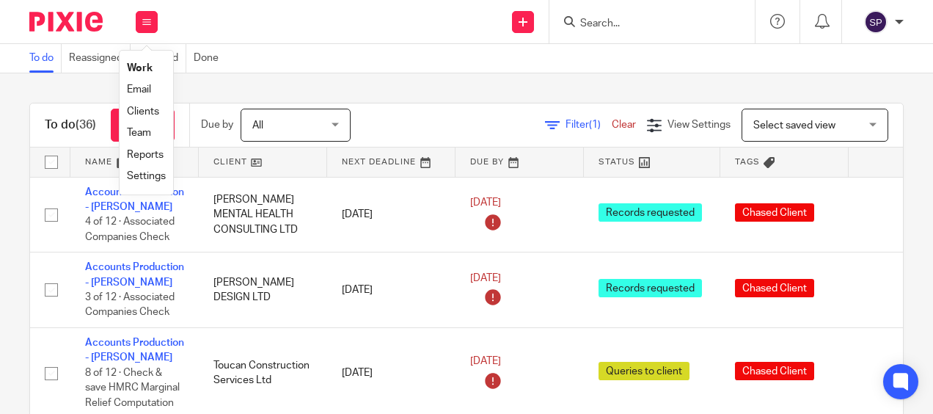
click at [139, 91] on link "Email" at bounding box center [139, 89] width 24 height 10
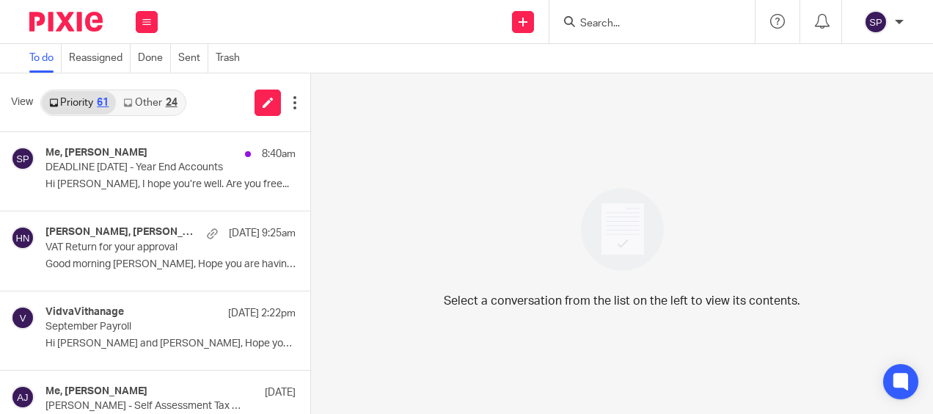
click at [137, 106] on link "Other 24" at bounding box center [150, 102] width 68 height 23
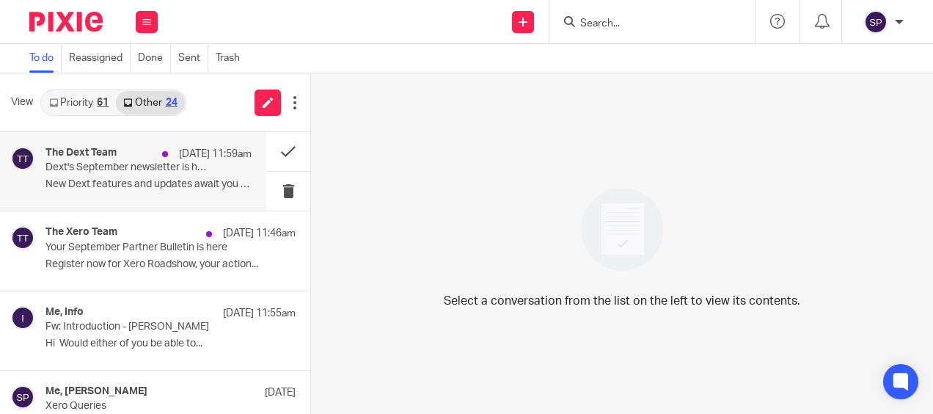
click at [147, 178] on div "The Dext Team 24 Sep 11:59am Dext's September newsletter is here! 📬 New Dext fe…" at bounding box center [149, 171] width 206 height 49
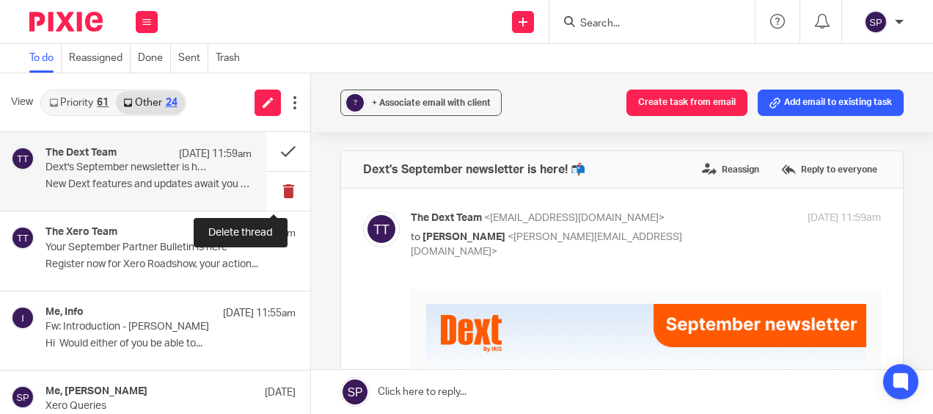
click at [274, 189] on button at bounding box center [288, 191] width 44 height 39
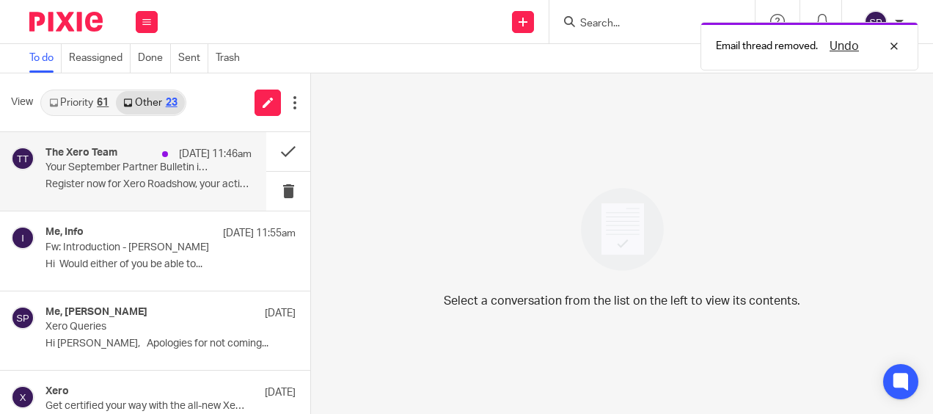
click at [194, 183] on p "Register now for Xero Roadshow, your action..." at bounding box center [149, 184] width 206 height 12
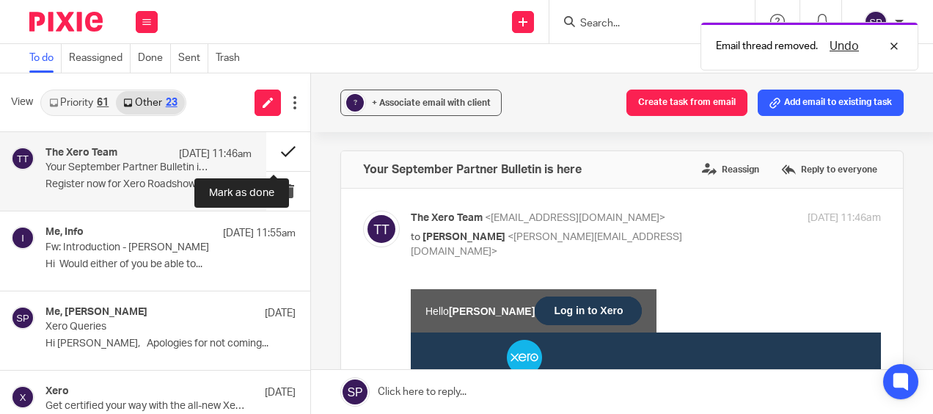
click at [272, 150] on button at bounding box center [288, 151] width 44 height 39
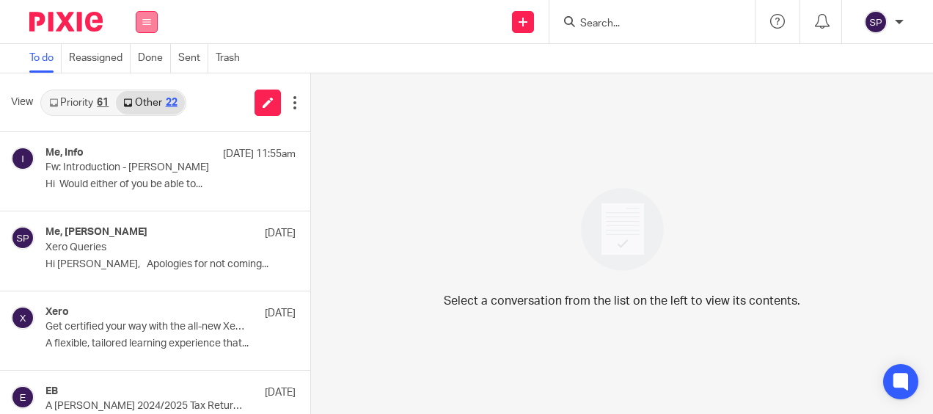
click at [148, 21] on icon at bounding box center [146, 22] width 9 height 9
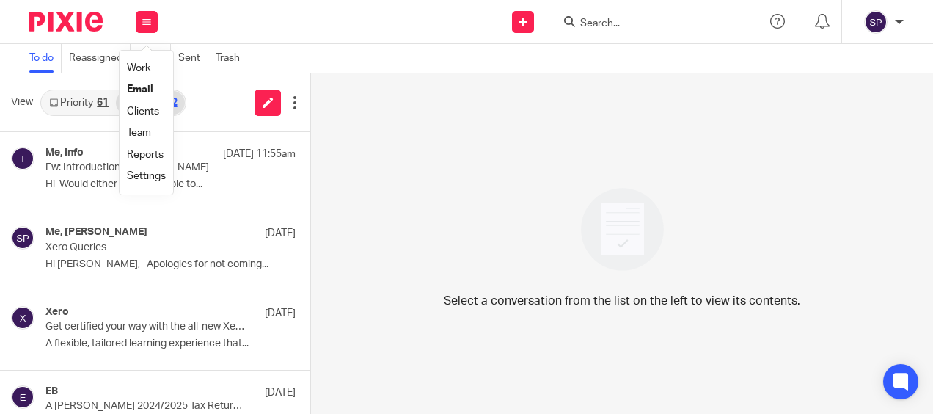
click at [130, 70] on link "Work" at bounding box center [138, 68] width 23 height 10
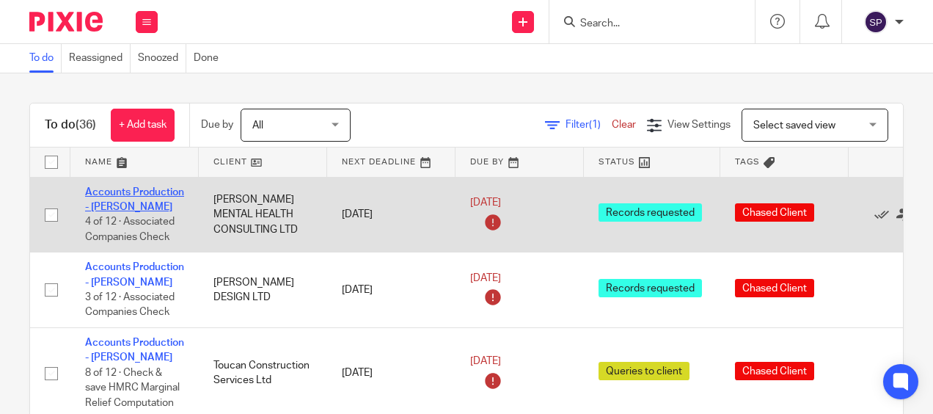
click at [107, 188] on link "Accounts Production - [PERSON_NAME]" at bounding box center [134, 199] width 99 height 25
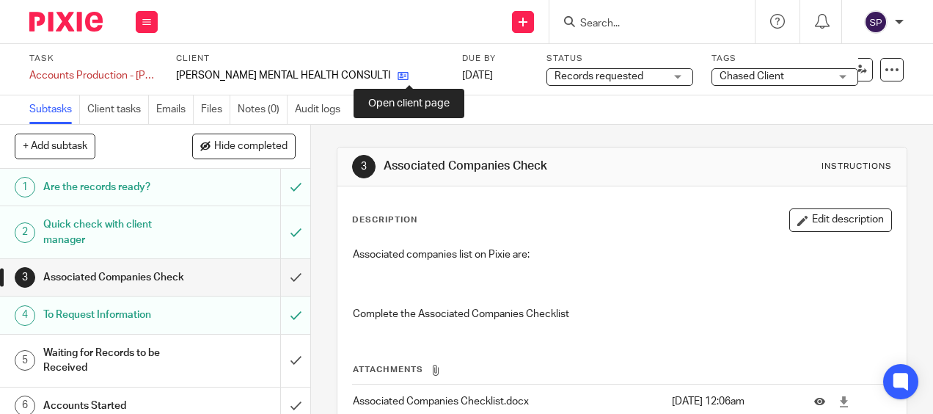
click at [409, 75] on icon at bounding box center [403, 75] width 11 height 11
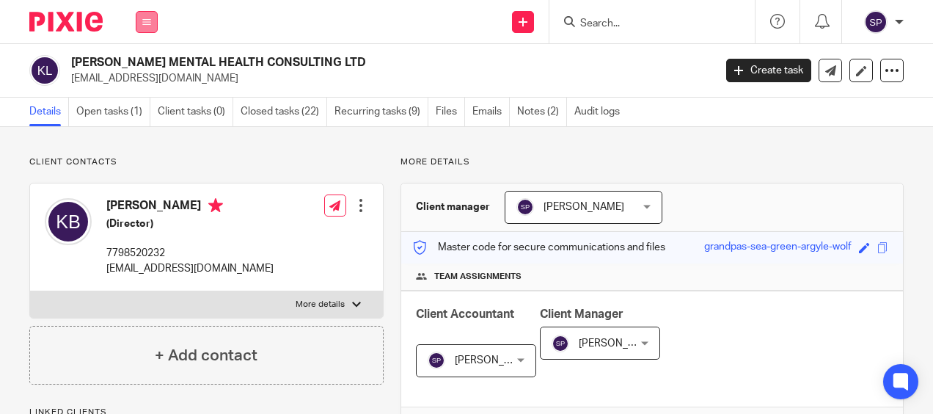
click at [139, 29] on button at bounding box center [147, 22] width 22 height 22
click at [149, 65] on link "Work" at bounding box center [138, 68] width 23 height 10
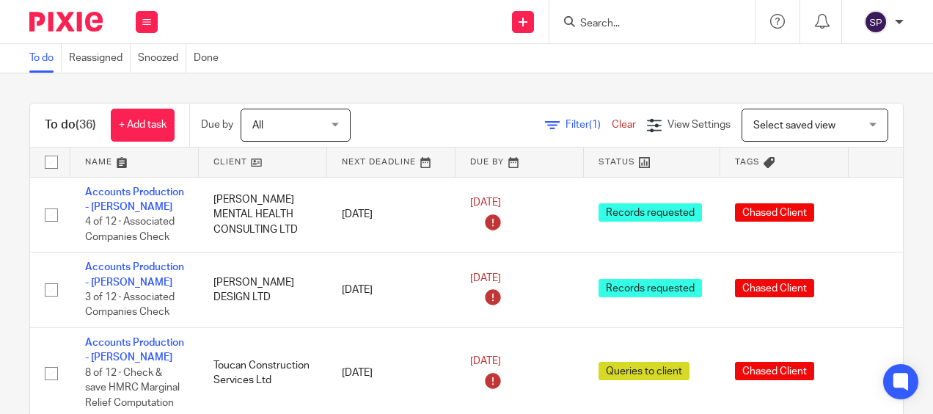
click at [622, 18] on input "Search" at bounding box center [645, 24] width 132 height 13
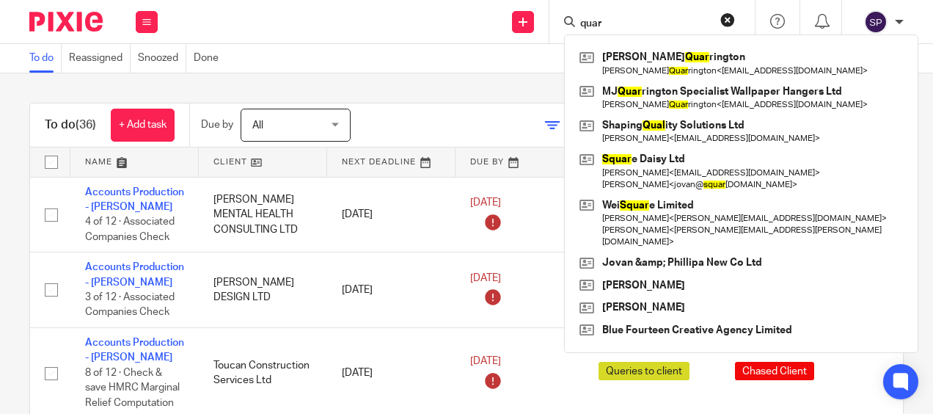
type input "quar"
click at [301, 94] on div "To do (36) + Add task Due by All All Today Tomorrow This week Next week This mo…" at bounding box center [466, 243] width 933 height 341
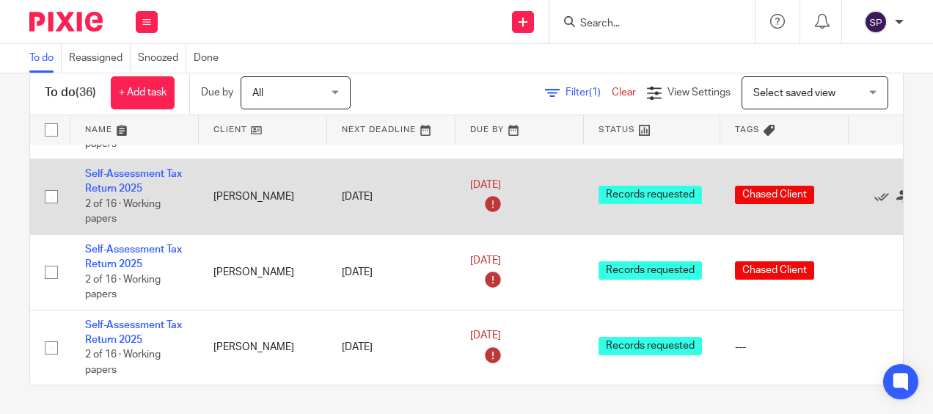
scroll to position [1336, 0]
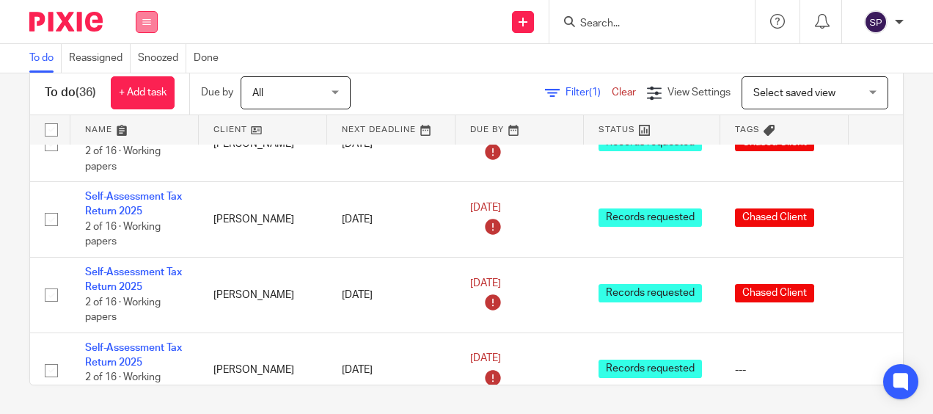
click at [148, 22] on icon at bounding box center [146, 22] width 9 height 9
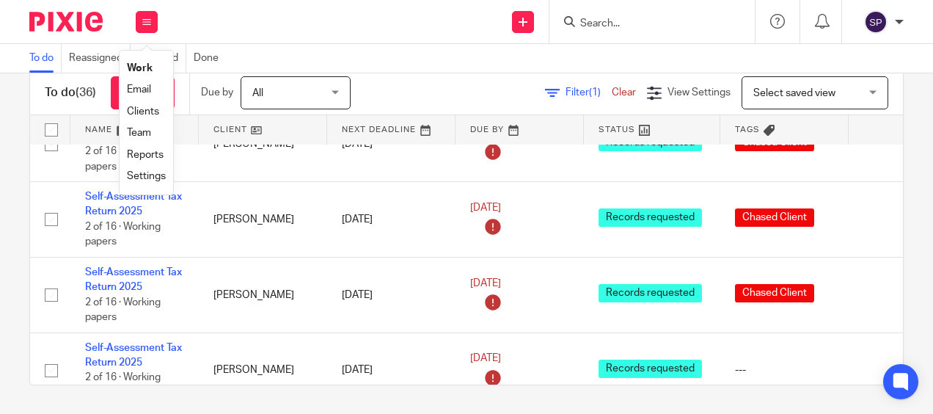
click at [142, 130] on link "Team" at bounding box center [139, 133] width 24 height 10
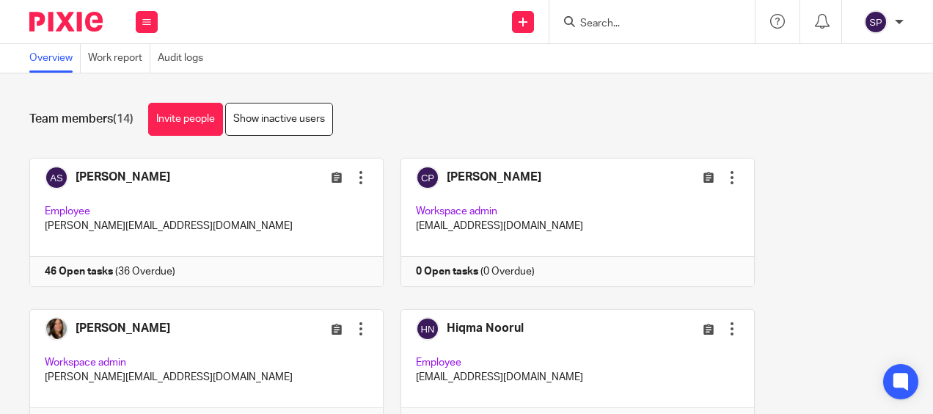
click at [158, 16] on div "Work Email Clients Team Reports Settings" at bounding box center [146, 21] width 51 height 43
click at [142, 69] on link "Work" at bounding box center [138, 68] width 23 height 10
